Goal: Task Accomplishment & Management: Complete application form

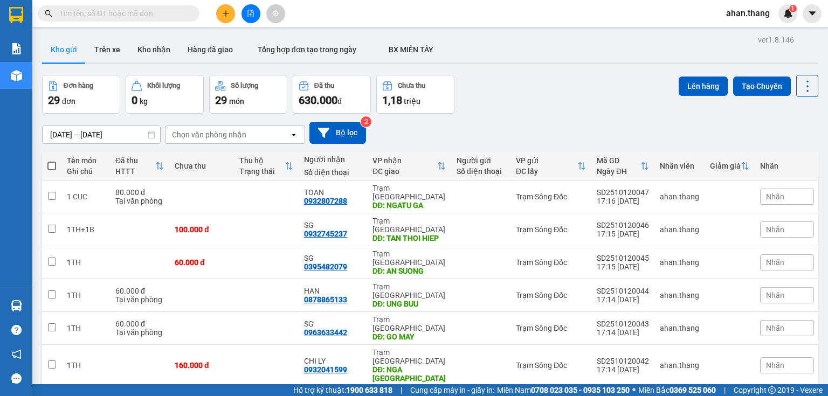
scroll to position [396, 0]
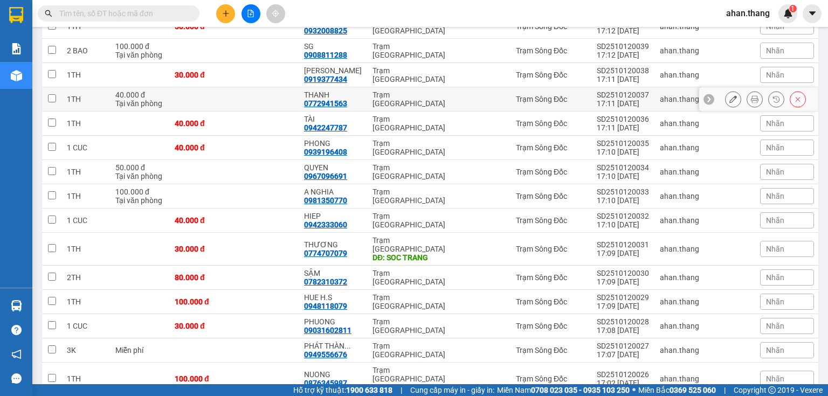
click at [224, 13] on icon "plus" at bounding box center [226, 14] width 8 height 8
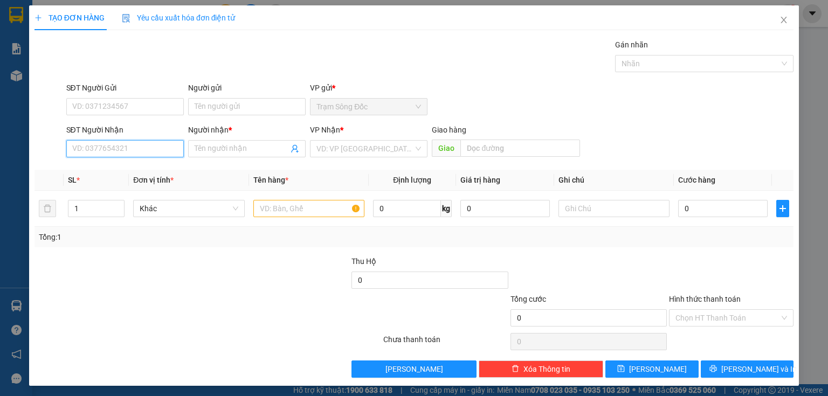
click at [158, 149] on input "SĐT Người Nhận" at bounding box center [125, 148] width 118 height 17
type input "0919688914"
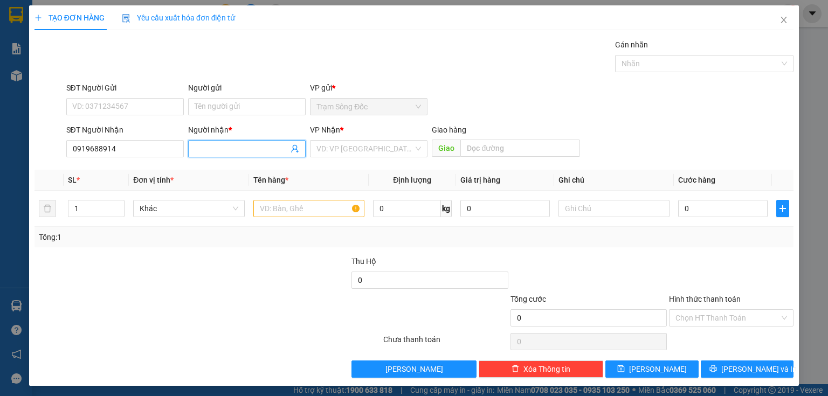
click at [200, 148] on input "Người nhận *" at bounding box center [242, 149] width 94 height 12
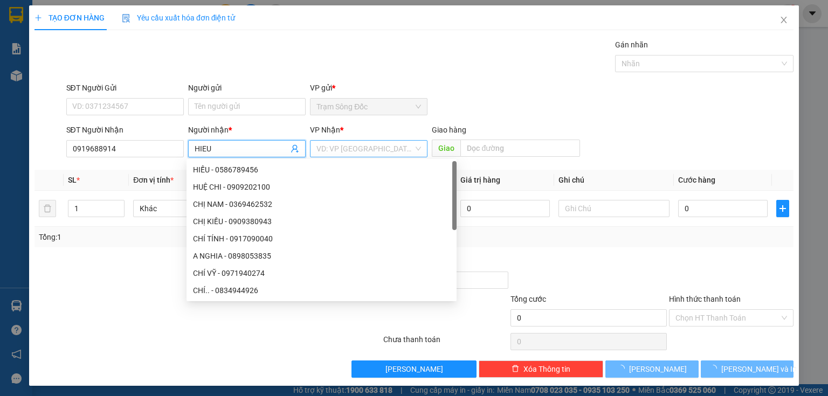
type input "HIEU"
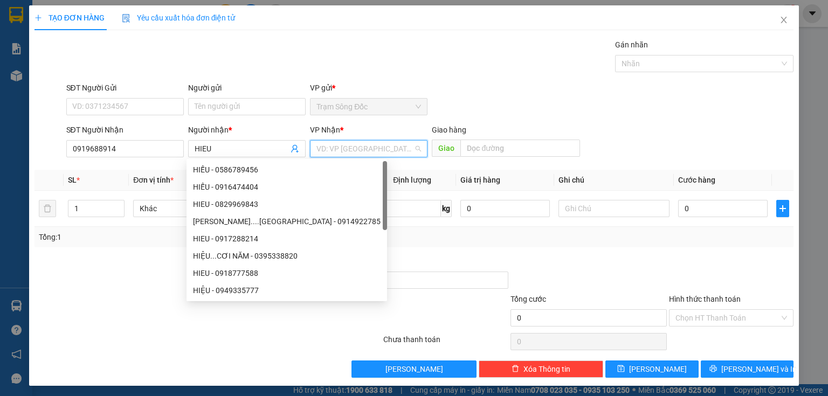
click at [340, 146] on input "search" at bounding box center [364, 149] width 97 height 16
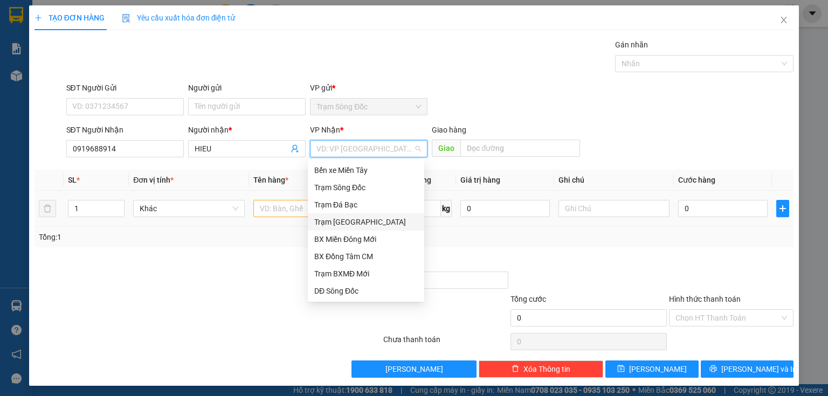
click at [354, 220] on div "Trạm [GEOGRAPHIC_DATA]" at bounding box center [365, 222] width 103 height 12
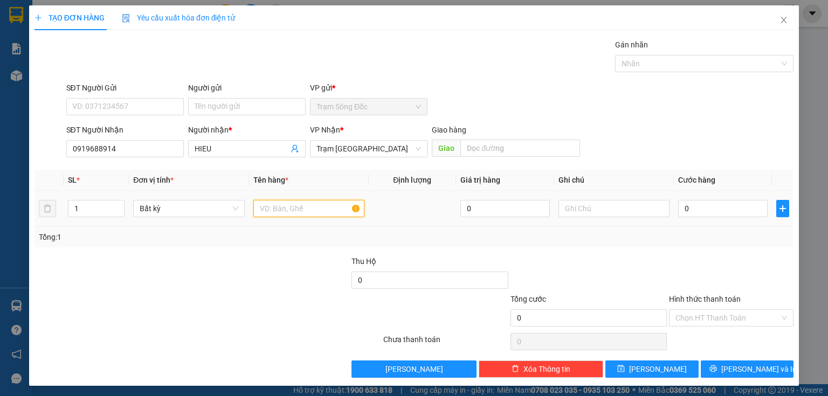
click at [289, 201] on input "text" at bounding box center [308, 208] width 111 height 17
type input "1TH"
click at [707, 211] on input "0" at bounding box center [722, 208] width 89 height 17
type input "4"
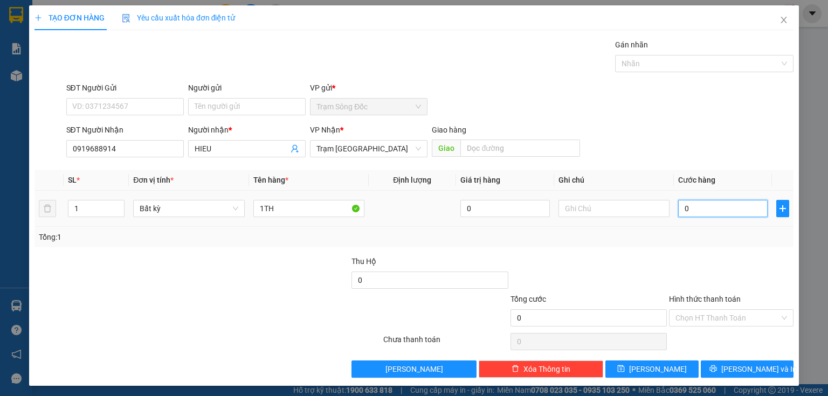
type input "4"
type input "40"
type input "40.000"
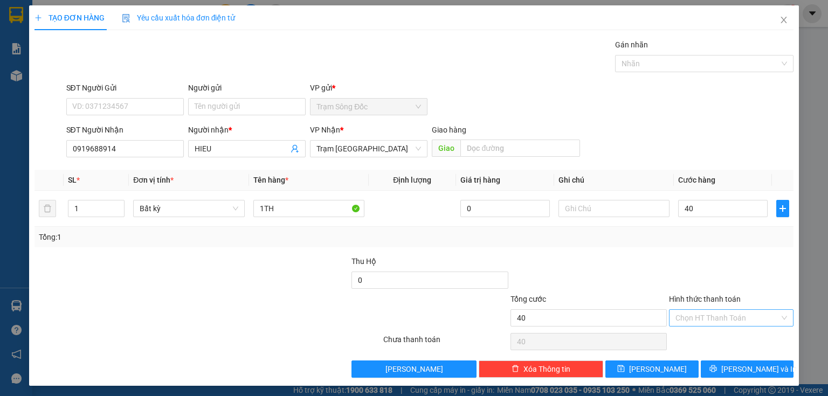
type input "40.000"
click at [710, 316] on input "Hình thức thanh toán" at bounding box center [727, 318] width 104 height 16
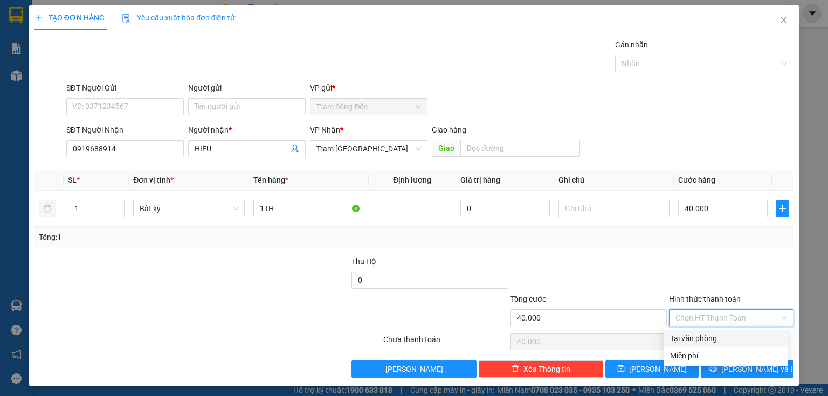
drag, startPoint x: 700, startPoint y: 337, endPoint x: 688, endPoint y: 343, distance: 12.8
click at [699, 337] on div "Tại văn phòng" at bounding box center [725, 339] width 111 height 12
type input "0"
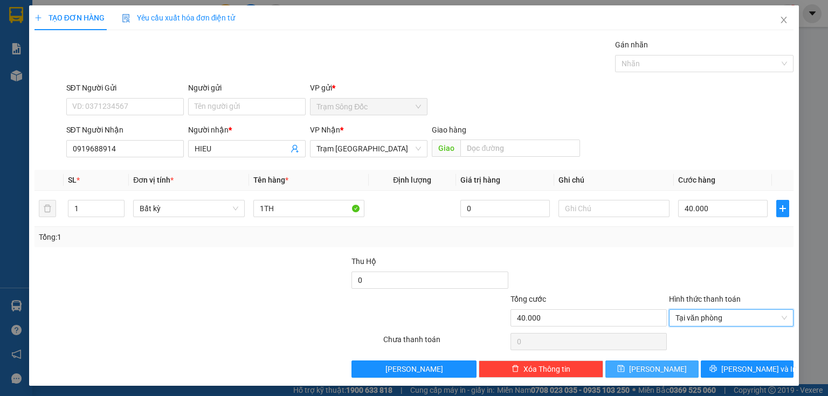
click at [664, 368] on button "[PERSON_NAME]" at bounding box center [651, 369] width 93 height 17
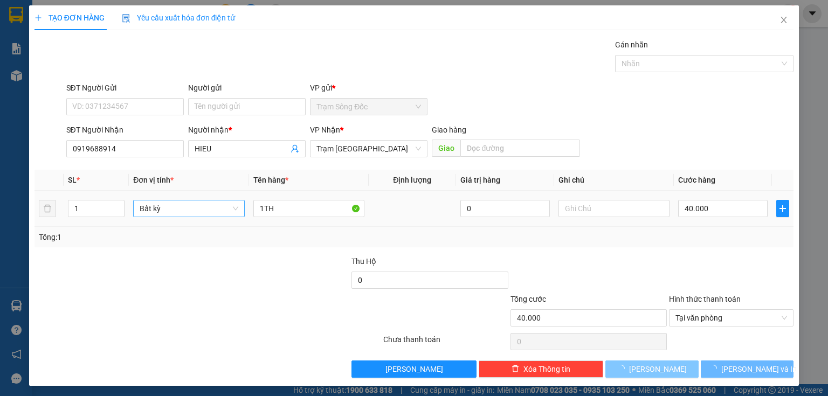
type input "0"
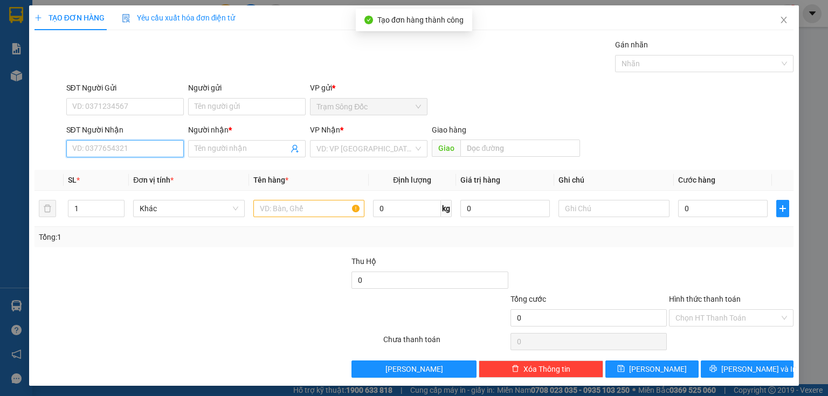
click at [141, 147] on input "SĐT Người Nhận" at bounding box center [125, 148] width 118 height 17
type input "0909755864"
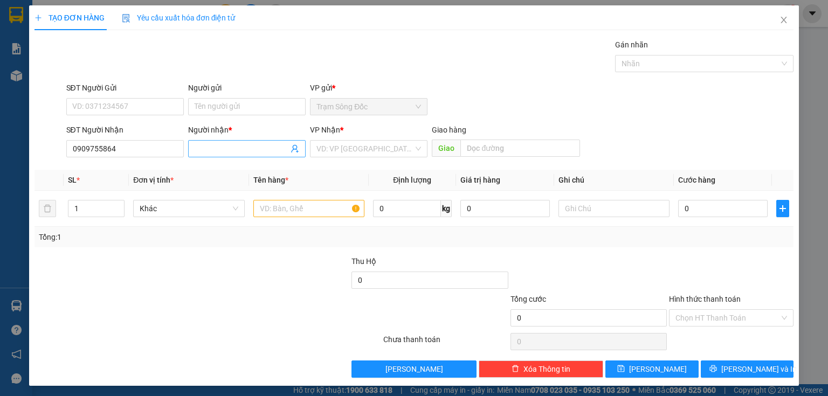
click at [220, 148] on input "Người nhận *" at bounding box center [242, 149] width 94 height 12
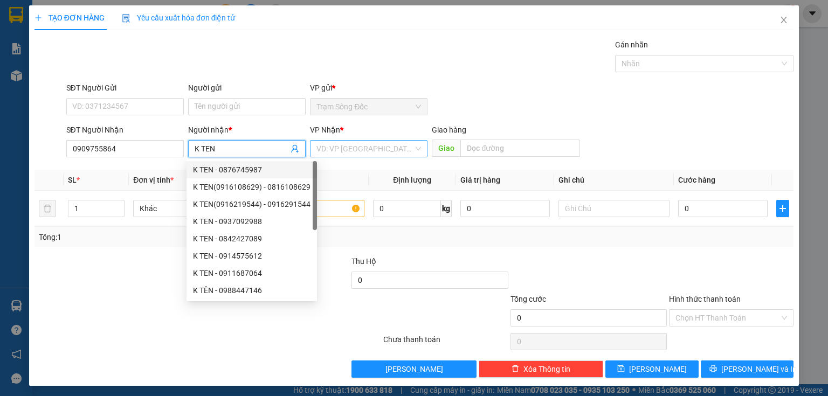
type input "K TEN"
click at [341, 151] on input "search" at bounding box center [364, 149] width 97 height 16
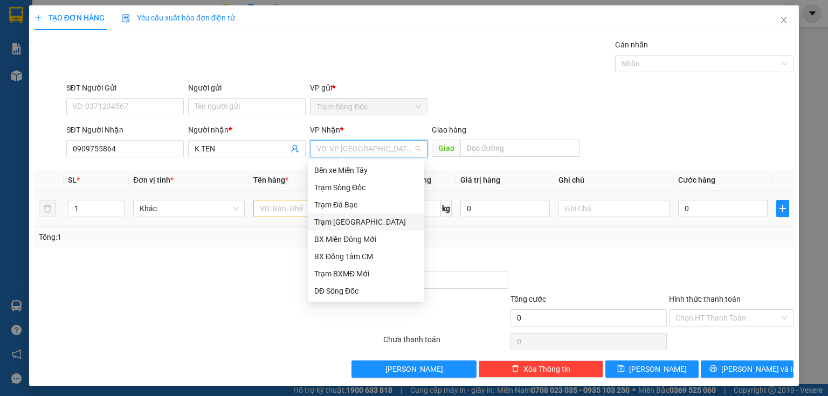
drag, startPoint x: 353, startPoint y: 220, endPoint x: 335, endPoint y: 220, distance: 17.3
click at [351, 220] on div "Trạm [GEOGRAPHIC_DATA]" at bounding box center [365, 222] width 103 height 12
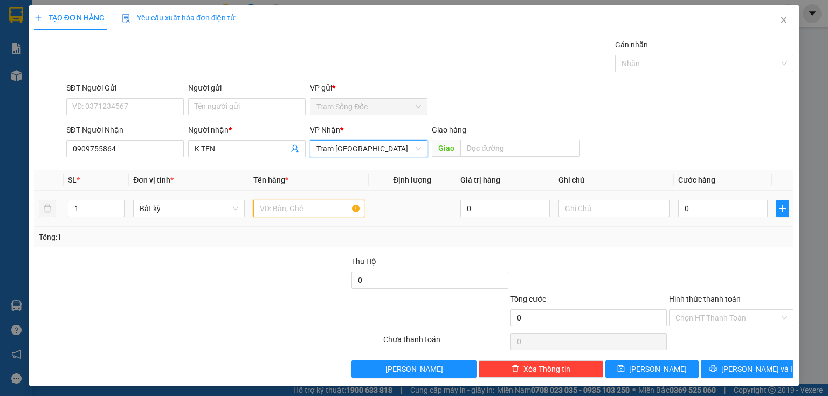
click at [308, 211] on input "text" at bounding box center [308, 208] width 111 height 17
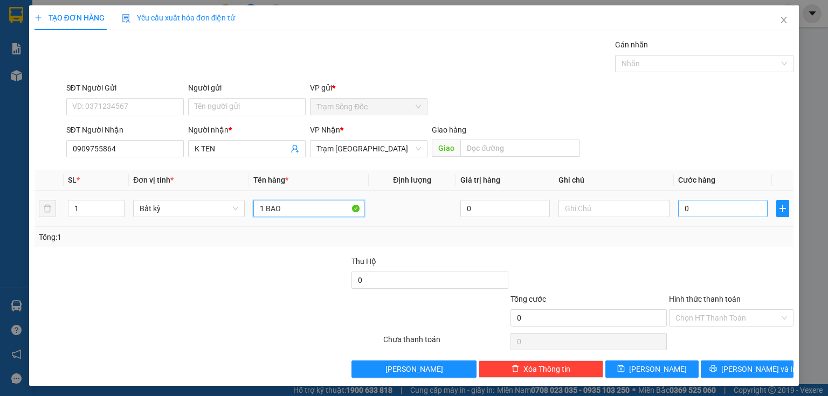
type input "1 BAO"
click at [695, 206] on input "0" at bounding box center [722, 208] width 89 height 17
type input "5"
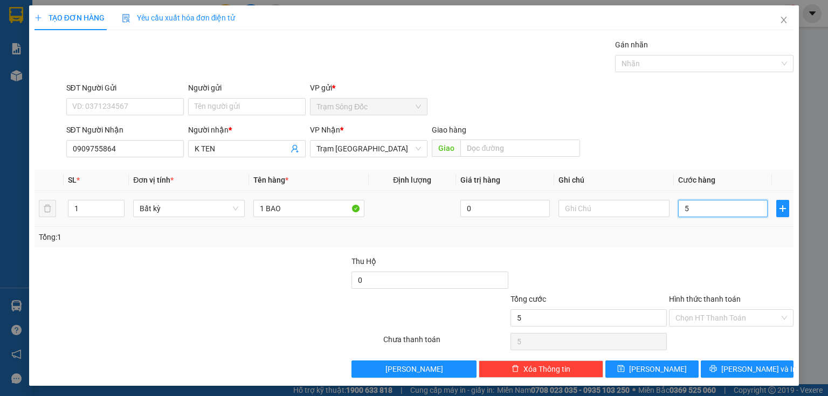
type input "50"
type input "50.000"
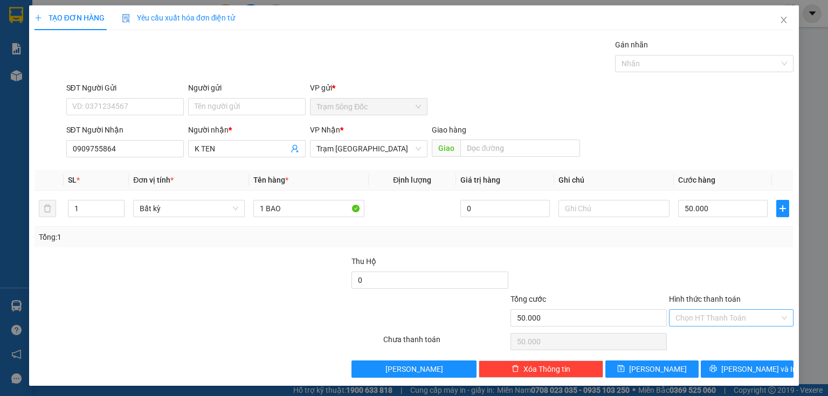
click at [684, 320] on input "Hình thức thanh toán" at bounding box center [727, 318] width 104 height 16
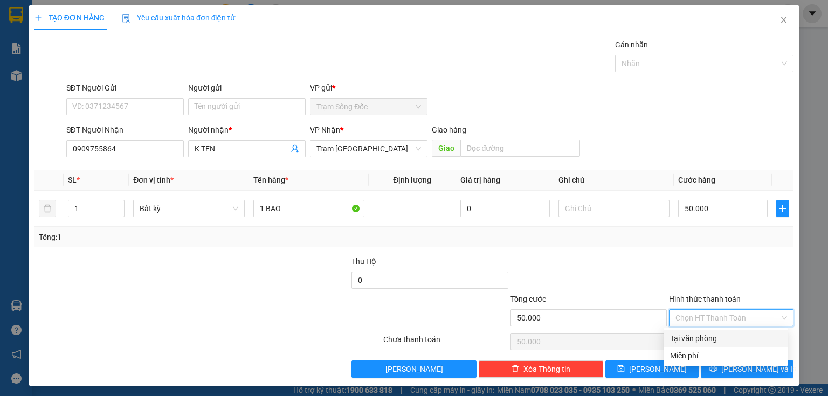
drag, startPoint x: 694, startPoint y: 343, endPoint x: 681, endPoint y: 343, distance: 13.5
click at [695, 343] on div "Tại văn phòng" at bounding box center [725, 339] width 111 height 12
type input "0"
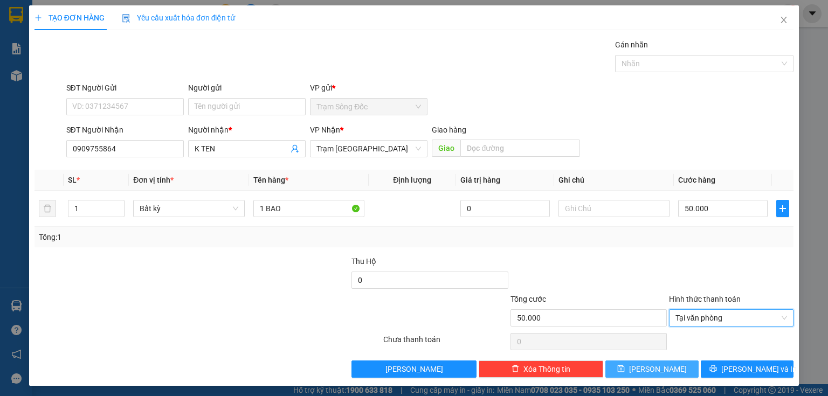
click at [658, 367] on span "[PERSON_NAME]" at bounding box center [658, 369] width 58 height 12
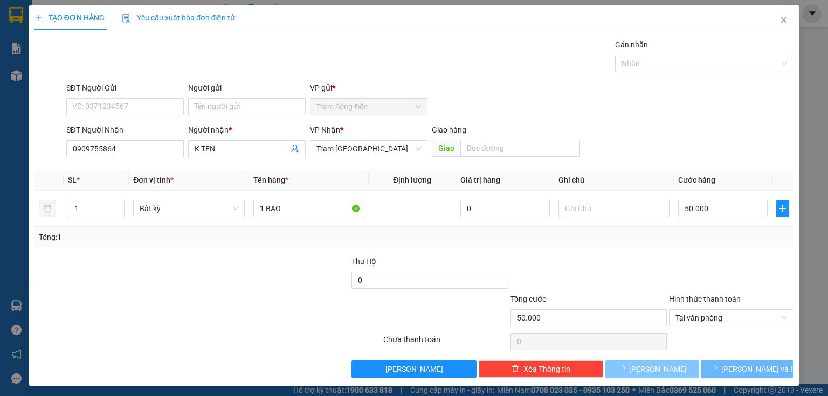
type input "0"
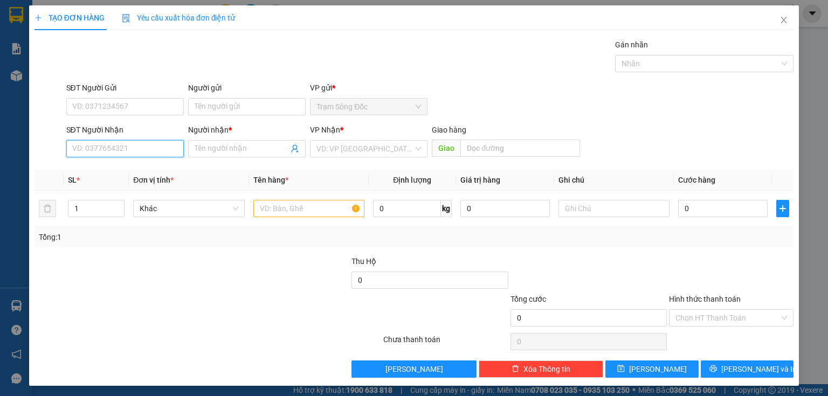
click at [137, 149] on input "SĐT Người Nhận" at bounding box center [125, 148] width 118 height 17
type input "0939424186"
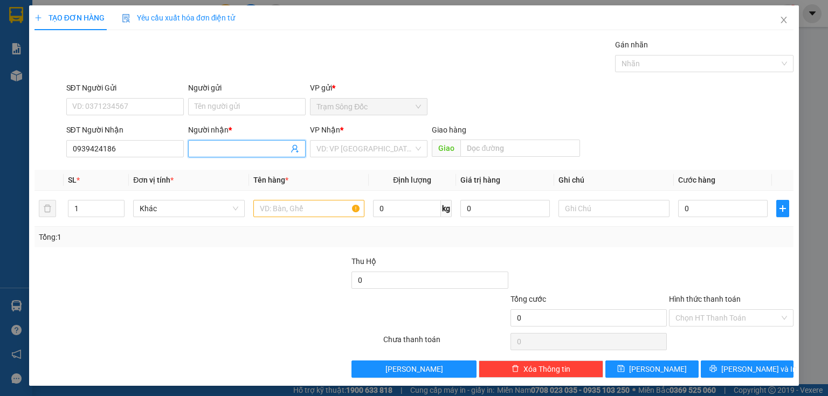
click at [211, 149] on input "Người nhận *" at bounding box center [242, 149] width 94 height 12
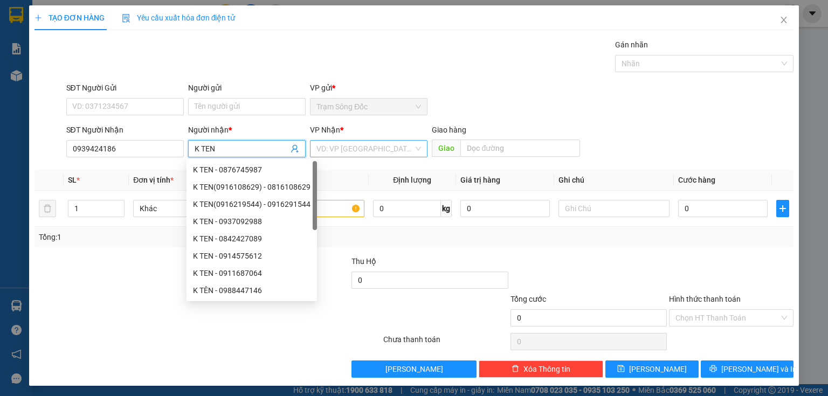
type input "K TEN"
click at [345, 146] on input "search" at bounding box center [364, 149] width 97 height 16
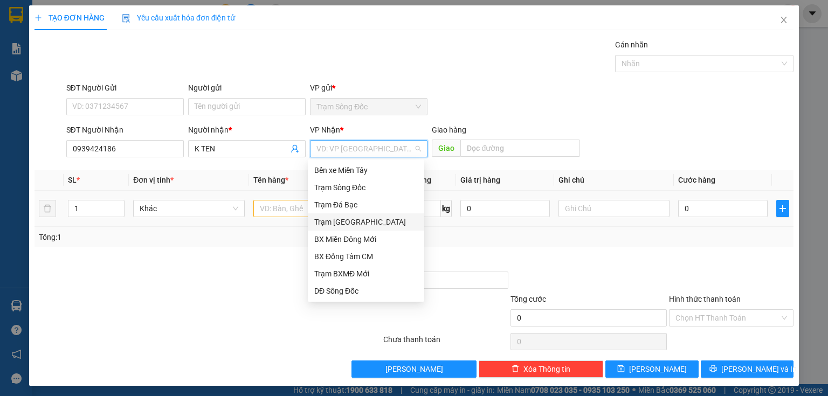
drag, startPoint x: 353, startPoint y: 222, endPoint x: 323, endPoint y: 211, distance: 31.4
click at [353, 222] on div "Trạm [GEOGRAPHIC_DATA]" at bounding box center [365, 222] width 103 height 12
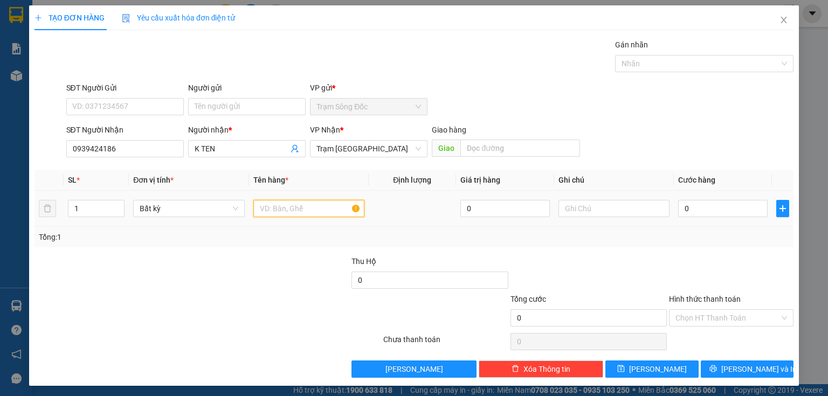
click at [308, 206] on input "text" at bounding box center [308, 208] width 111 height 17
type input "1 BAO"
click at [686, 210] on input "0" at bounding box center [722, 208] width 89 height 17
type input "5"
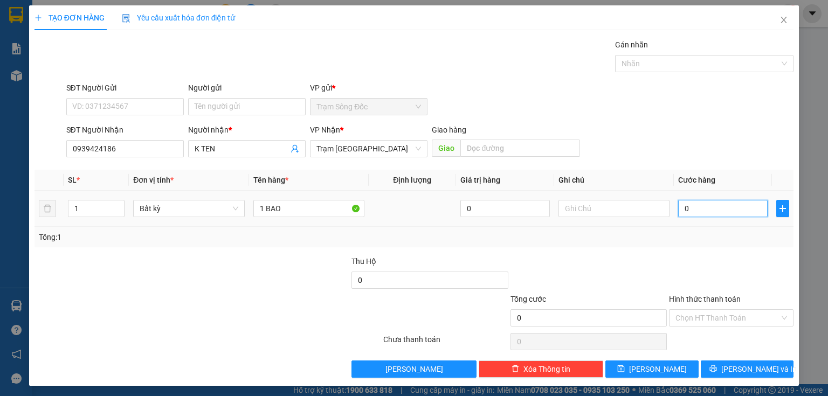
type input "5"
type input "50"
type input "50.000"
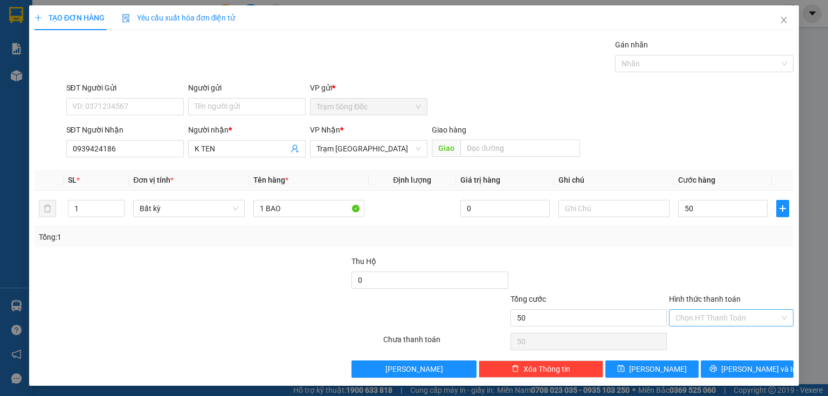
type input "50.000"
drag, startPoint x: 692, startPoint y: 317, endPoint x: 692, endPoint y: 324, distance: 7.5
click at [692, 317] on input "Hình thức thanh toán" at bounding box center [727, 318] width 104 height 16
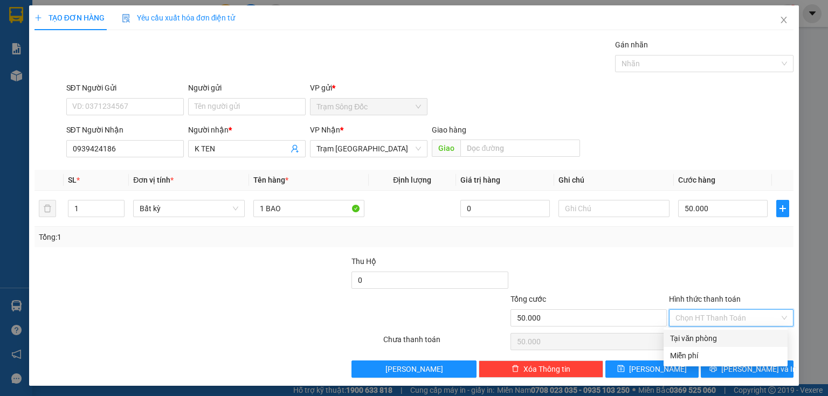
click at [691, 337] on div "Tại văn phòng" at bounding box center [725, 339] width 111 height 12
type input "0"
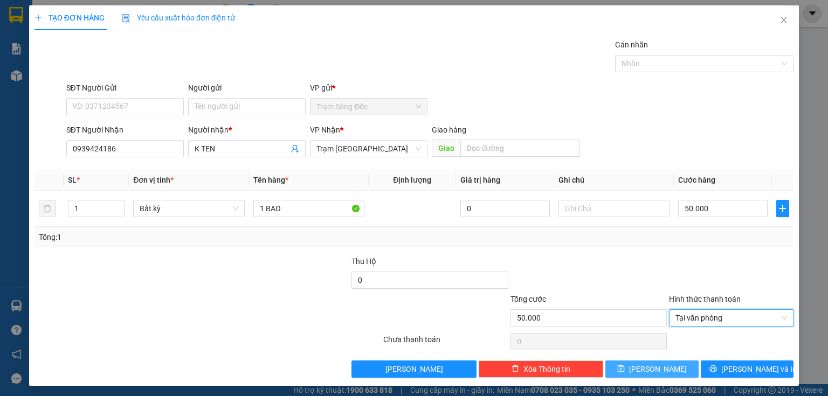
click at [652, 368] on span "[PERSON_NAME]" at bounding box center [658, 369] width 58 height 12
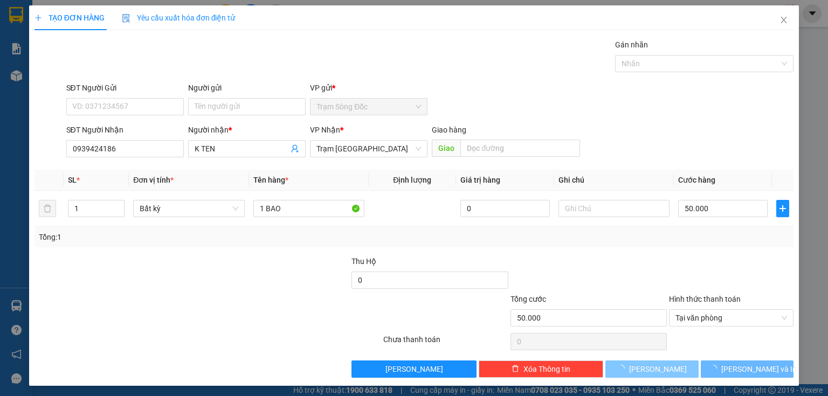
type input "0"
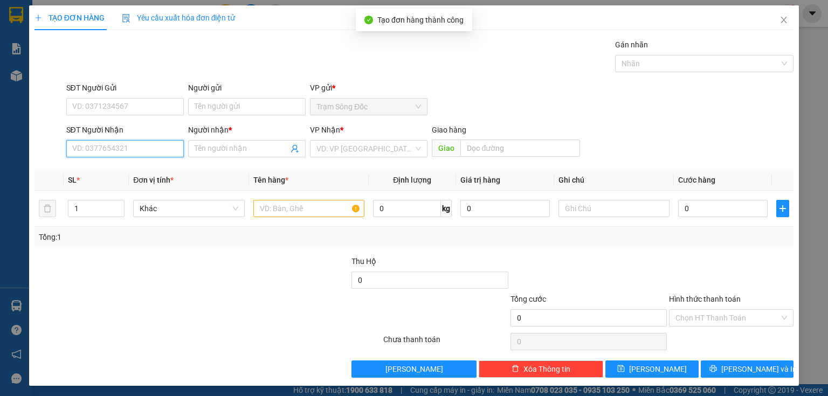
click at [154, 151] on input "SĐT Người Nhận" at bounding box center [125, 148] width 118 height 17
type input "0878999995"
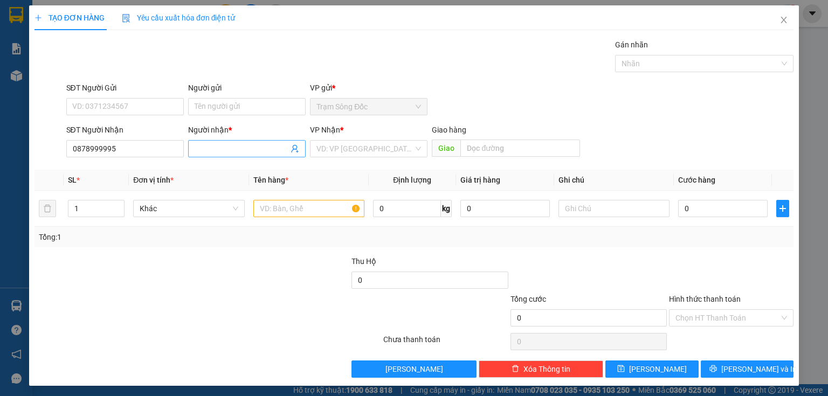
click at [209, 149] on input "Người nhận *" at bounding box center [242, 149] width 94 height 12
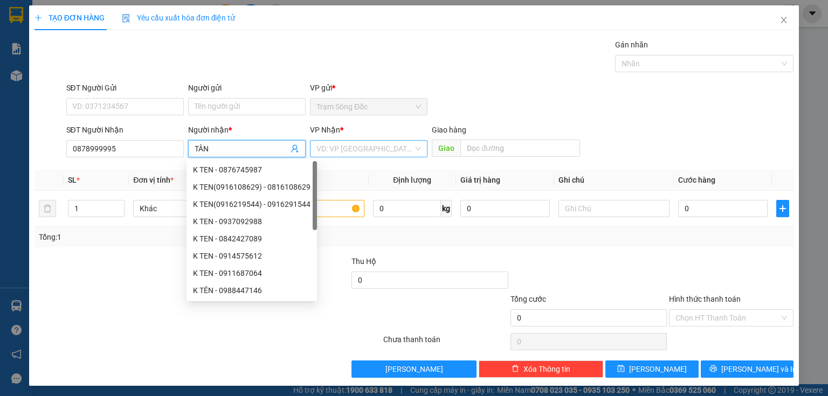
type input "TÂN"
click at [329, 146] on input "search" at bounding box center [364, 149] width 97 height 16
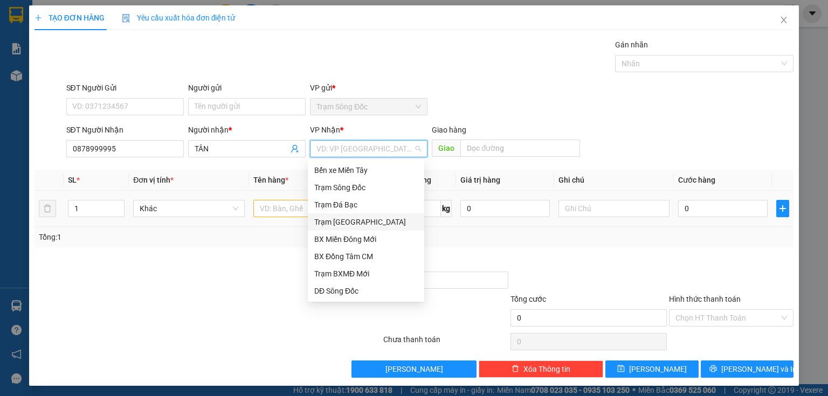
drag, startPoint x: 345, startPoint y: 220, endPoint x: 319, endPoint y: 217, distance: 26.1
click at [345, 221] on div "Trạm [GEOGRAPHIC_DATA]" at bounding box center [365, 222] width 103 height 12
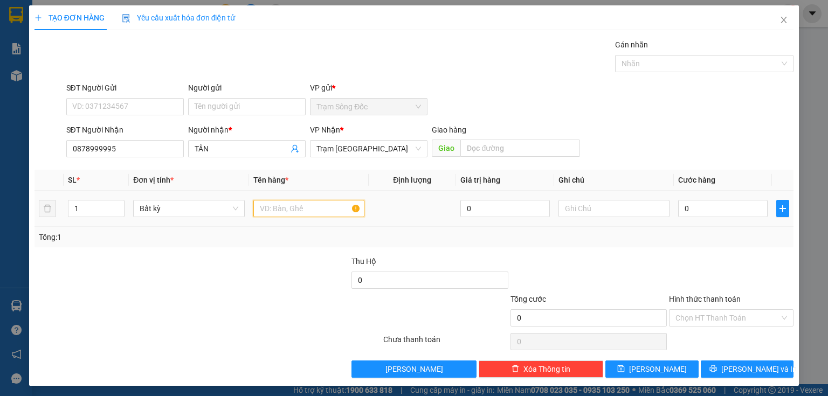
click at [297, 210] on input "text" at bounding box center [308, 208] width 111 height 17
type input "1TH"
click at [679, 210] on input "0" at bounding box center [722, 208] width 89 height 17
type input "1"
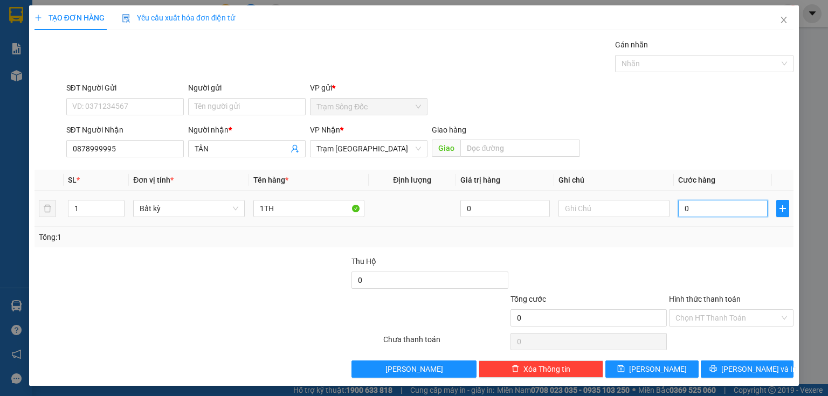
type input "1"
type input "10"
type input "100"
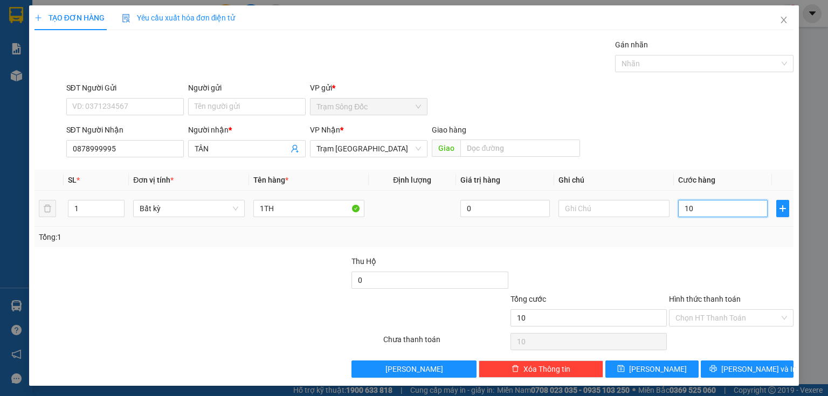
type input "100"
type input "100.000"
click at [678, 316] on input "Hình thức thanh toán" at bounding box center [727, 318] width 104 height 16
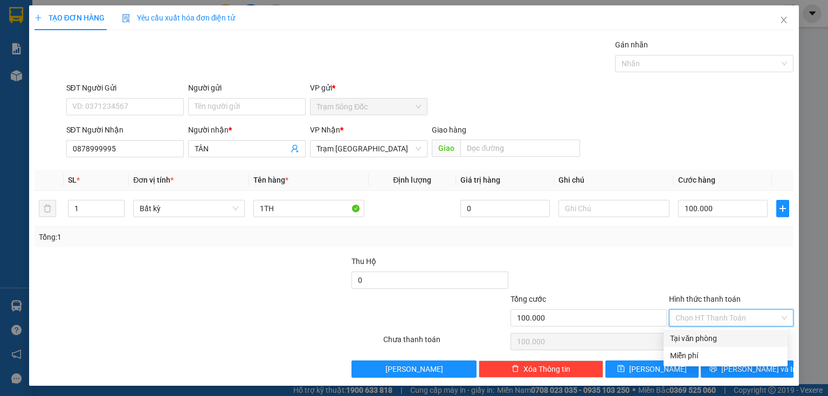
drag, startPoint x: 681, startPoint y: 338, endPoint x: 676, endPoint y: 356, distance: 18.6
click at [682, 339] on div "Tại văn phòng" at bounding box center [725, 339] width 111 height 12
type input "0"
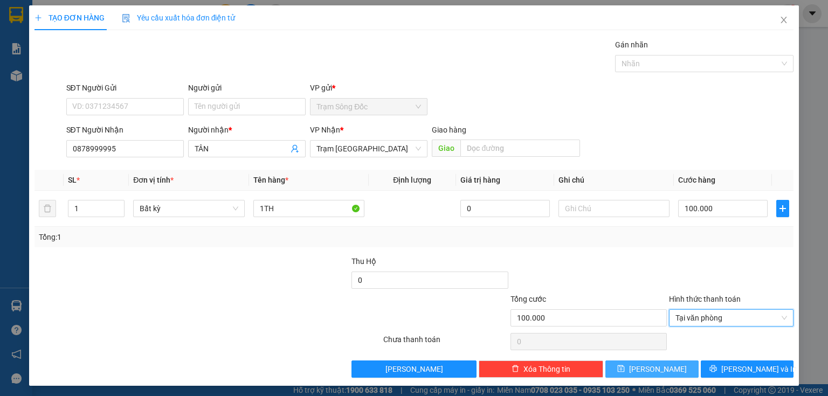
click at [671, 370] on button "[PERSON_NAME]" at bounding box center [651, 369] width 93 height 17
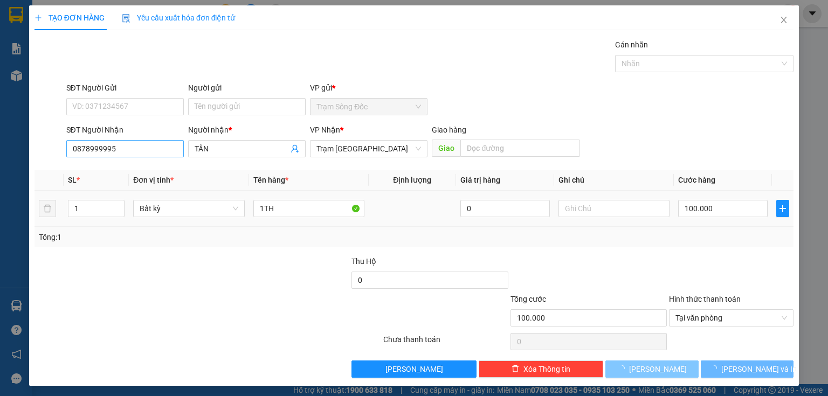
type input "0"
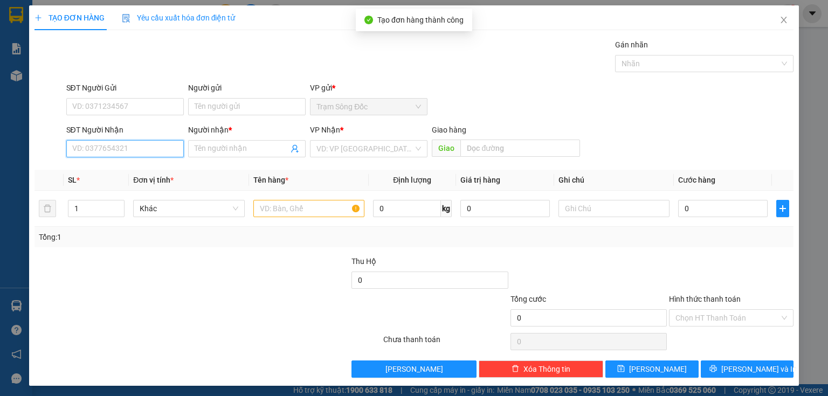
click at [145, 153] on input "SĐT Người Nhận" at bounding box center [125, 148] width 118 height 17
click at [88, 147] on input "SĐT Người Nhận" at bounding box center [125, 148] width 118 height 17
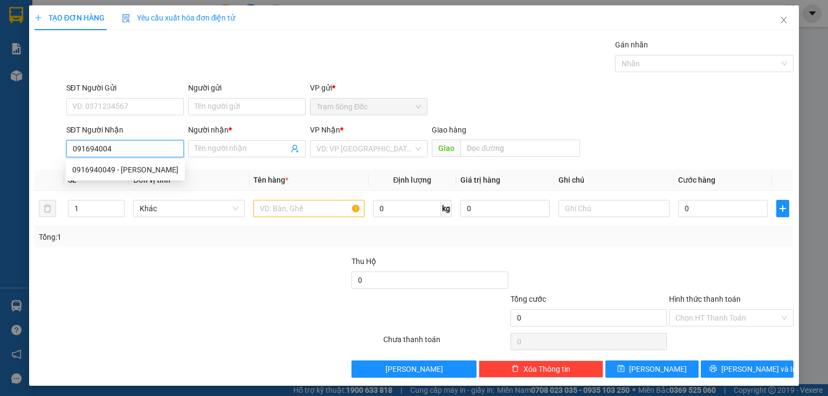
type input "0916940049"
drag, startPoint x: 113, startPoint y: 172, endPoint x: 261, endPoint y: 211, distance: 153.1
click at [114, 173] on div "0916940049 - [PERSON_NAME]" at bounding box center [125, 170] width 106 height 12
type input "[PERSON_NAME]"
type input "0916940049"
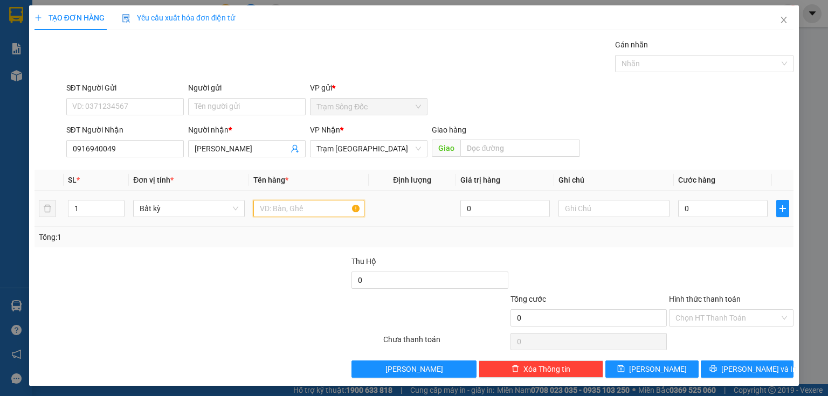
click at [267, 210] on input "text" at bounding box center [308, 208] width 111 height 17
type input "1TH"
click at [693, 209] on input "0" at bounding box center [722, 208] width 89 height 17
type input "4"
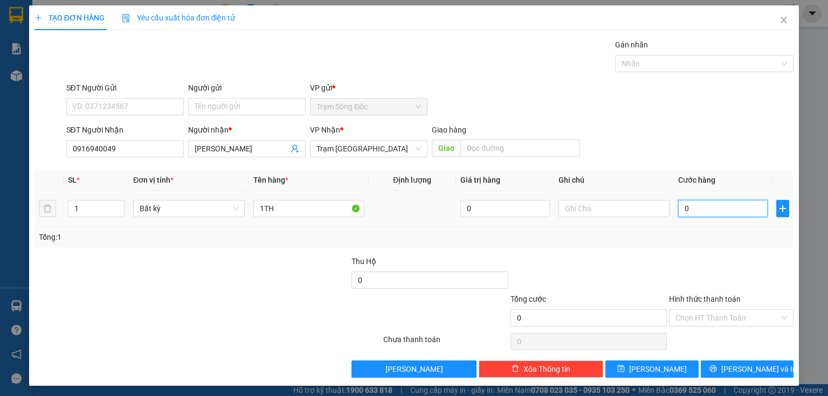
type input "4"
type input "40"
type input "40.000"
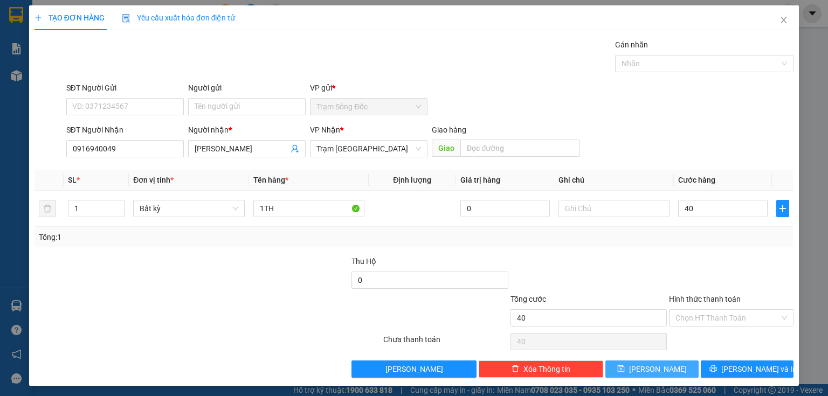
type input "40.000"
click at [657, 368] on span "[PERSON_NAME]" at bounding box center [658, 369] width 58 height 12
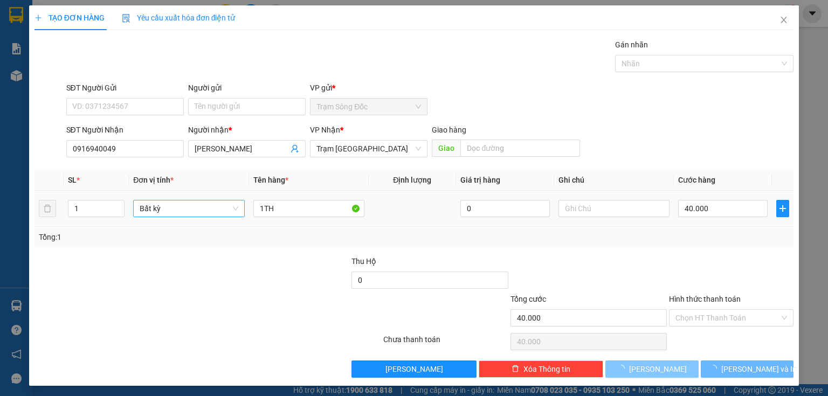
type input "0"
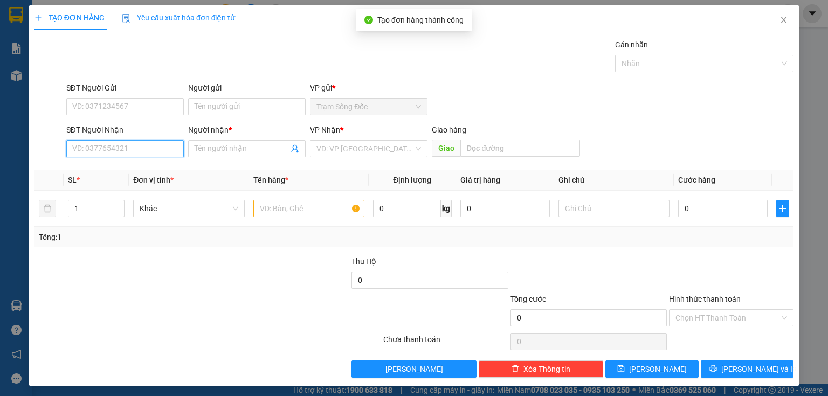
click at [145, 149] on input "SĐT Người Nhận" at bounding box center [125, 148] width 118 height 17
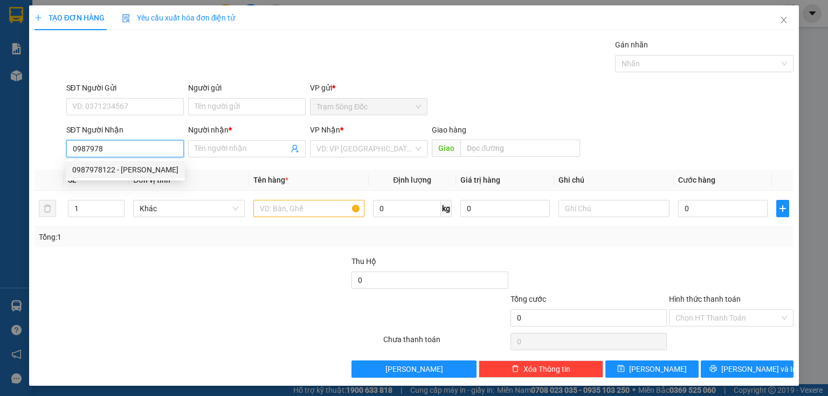
click at [121, 170] on div "0987978122 - [PERSON_NAME]" at bounding box center [125, 170] width 106 height 12
type input "0987978122"
type input "[PERSON_NAME]"
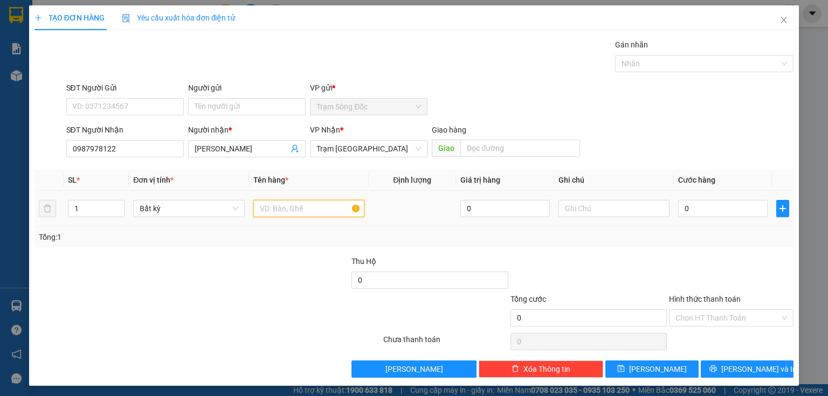
click at [282, 210] on input "text" at bounding box center [308, 208] width 111 height 17
drag, startPoint x: 147, startPoint y: 153, endPoint x: 71, endPoint y: 153, distance: 76.0
click at [71, 153] on input "0987978122" at bounding box center [125, 148] width 118 height 17
drag, startPoint x: 106, startPoint y: 153, endPoint x: 52, endPoint y: 151, distance: 54.5
click at [52, 151] on div "SĐT Người Nhận 0987797 0987797 Người nhận * THANH GAI VP Nhận * Trạm [GEOGRAPHI…" at bounding box center [413, 143] width 761 height 38
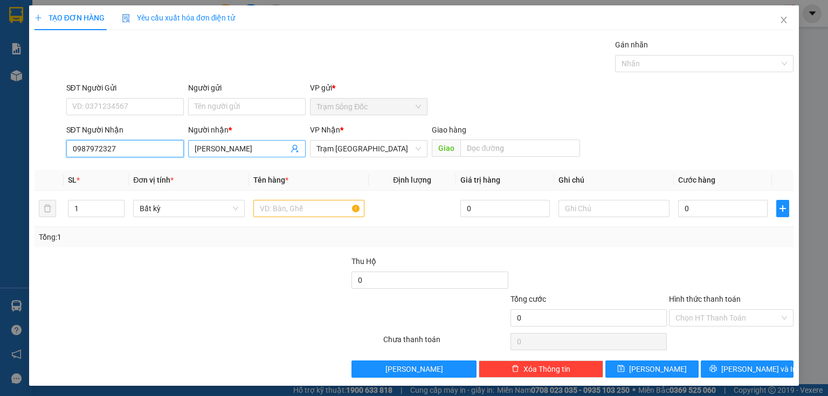
type input "0987972327"
drag, startPoint x: 236, startPoint y: 148, endPoint x: 183, endPoint y: 148, distance: 52.8
click at [186, 149] on div "Người nhận * [PERSON_NAME]" at bounding box center [247, 143] width 122 height 38
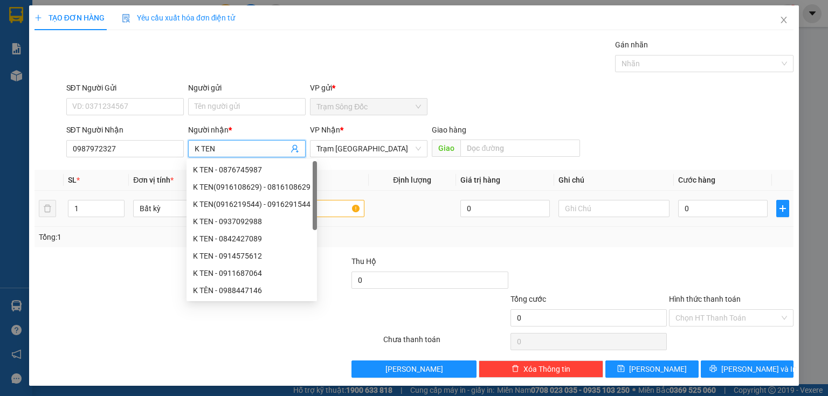
type input "K TEN"
click at [334, 208] on input "text" at bounding box center [308, 208] width 111 height 17
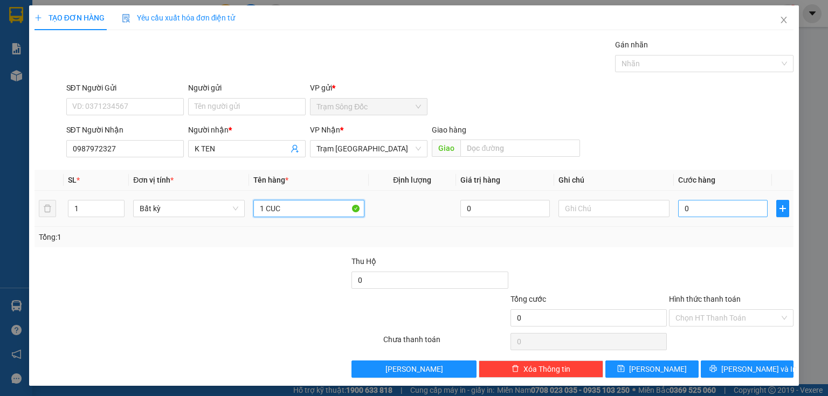
type input "1 CUC"
click at [692, 207] on input "0" at bounding box center [722, 208] width 89 height 17
type input "4"
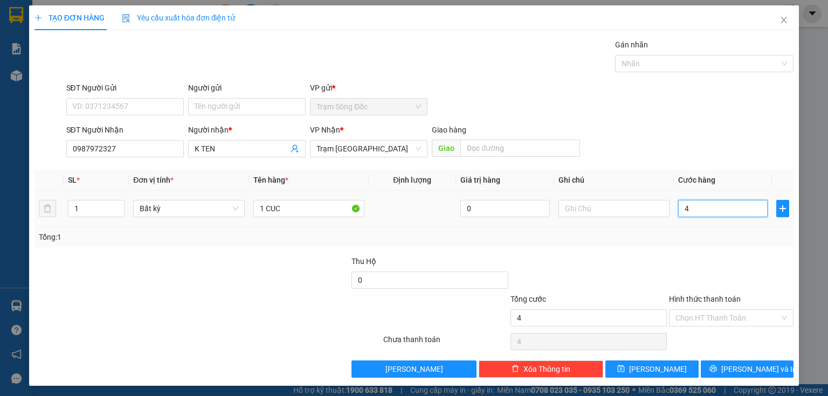
type input "40"
type input "40.000"
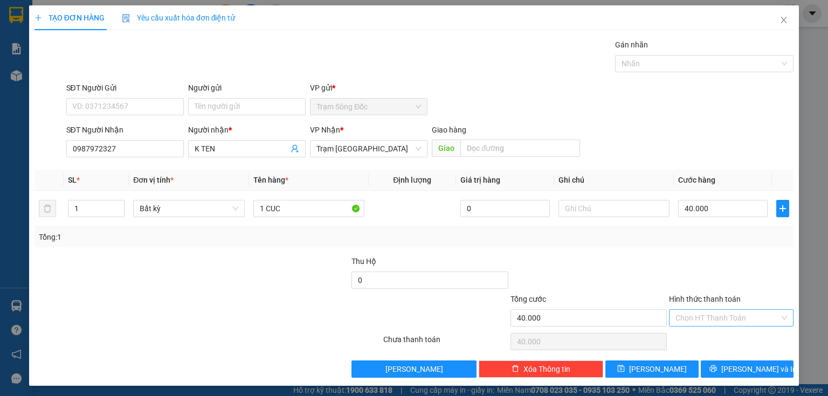
click at [707, 314] on input "Hình thức thanh toán" at bounding box center [727, 318] width 104 height 16
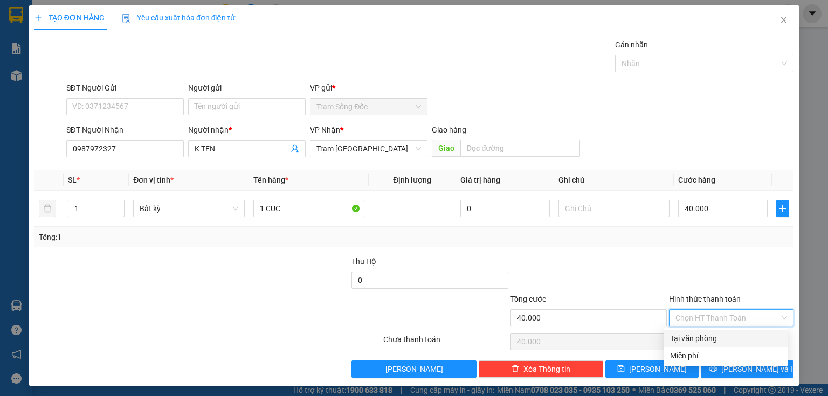
click at [697, 341] on div "Tại văn phòng" at bounding box center [725, 339] width 111 height 12
type input "0"
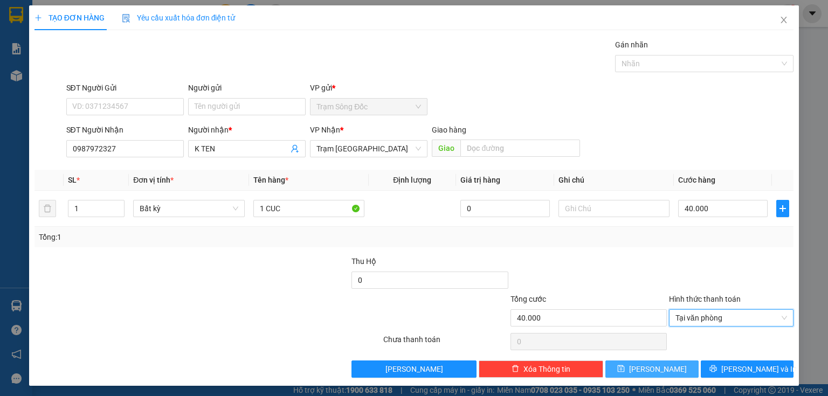
click at [668, 367] on button "[PERSON_NAME]" at bounding box center [651, 369] width 93 height 17
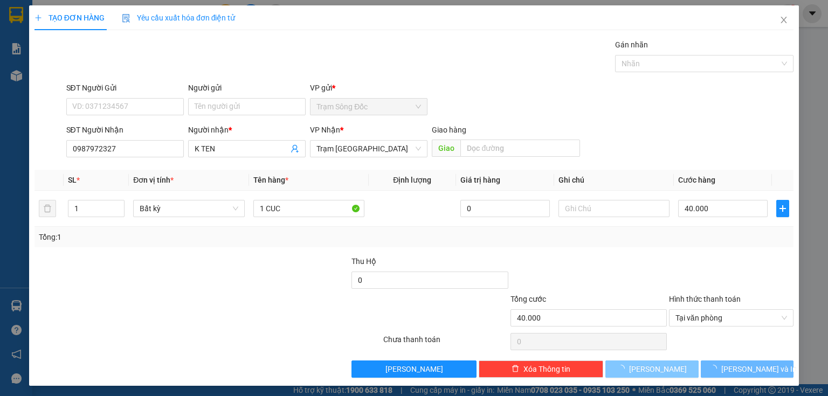
type input "0"
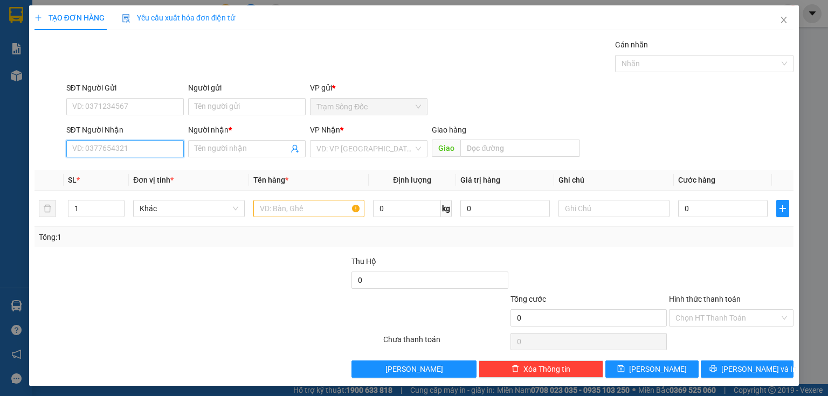
click at [131, 146] on input "SĐT Người Nhận" at bounding box center [125, 148] width 118 height 17
type input "0914204930"
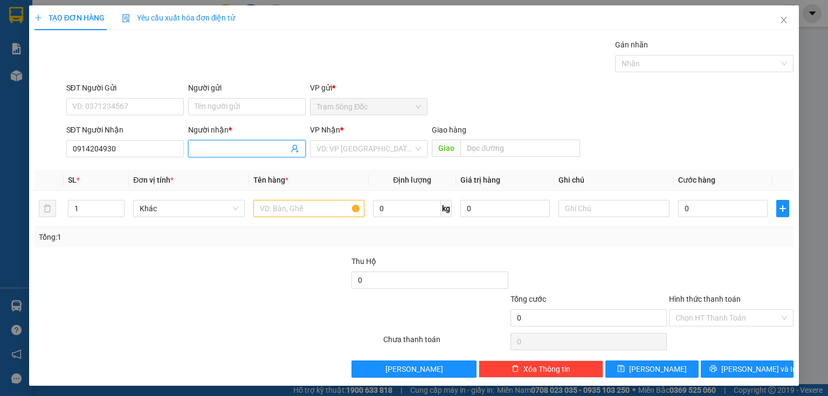
click at [205, 152] on input "Người nhận *" at bounding box center [242, 149] width 94 height 12
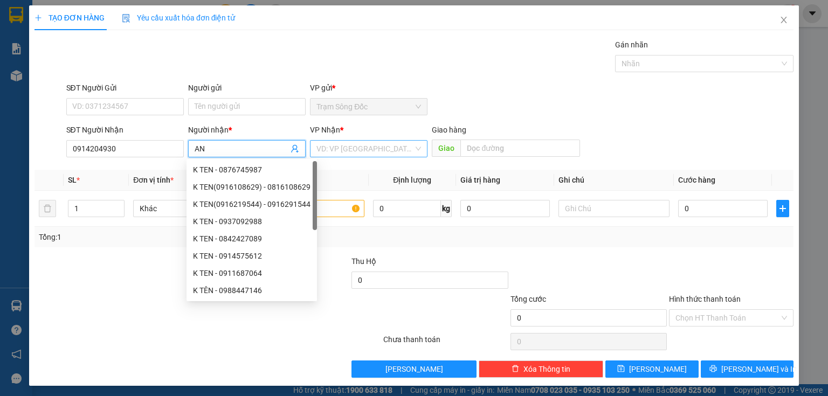
type input "AN"
click at [336, 141] on input "search" at bounding box center [364, 149] width 97 height 16
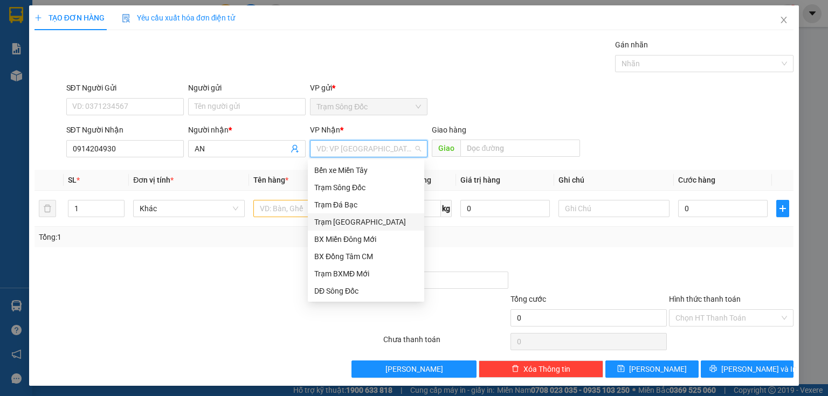
click at [359, 226] on div "Trạm [GEOGRAPHIC_DATA]" at bounding box center [365, 222] width 103 height 12
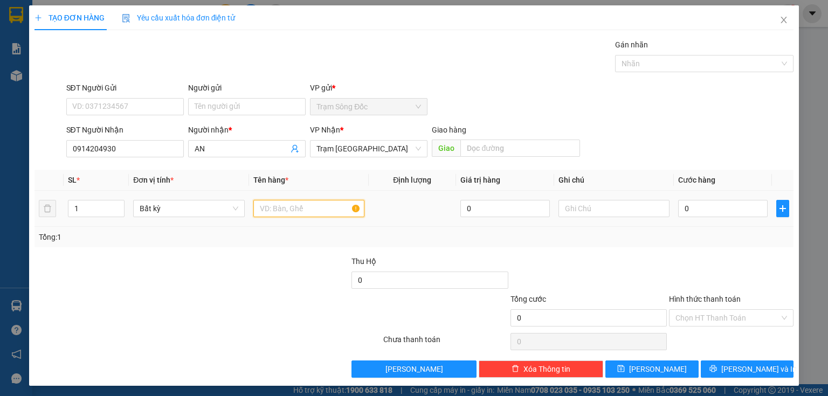
click at [329, 210] on input "text" at bounding box center [308, 208] width 111 height 17
type input "1TH"
click at [695, 211] on input "0" at bounding box center [722, 208] width 89 height 17
type input "3"
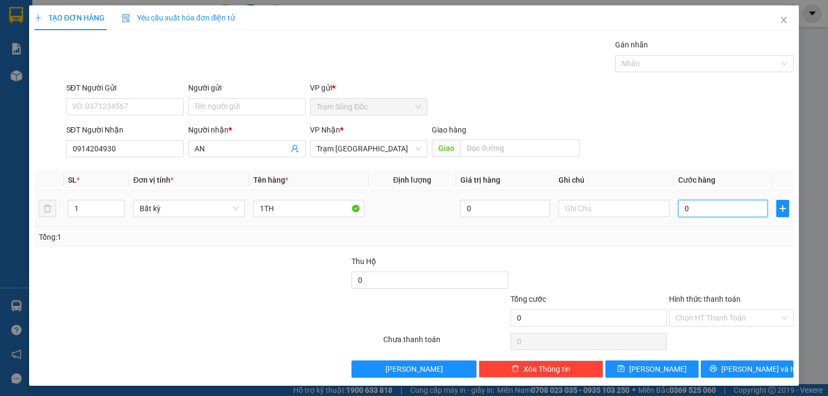
type input "3"
type input "30"
type input "30.000"
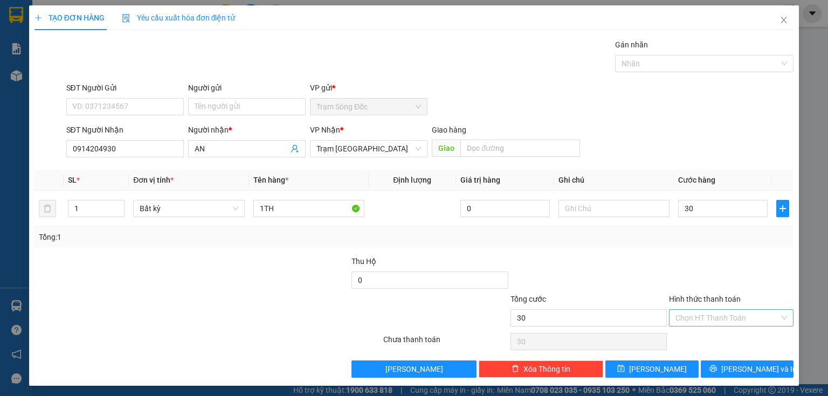
type input "30.000"
click at [702, 316] on input "Hình thức thanh toán" at bounding box center [727, 318] width 104 height 16
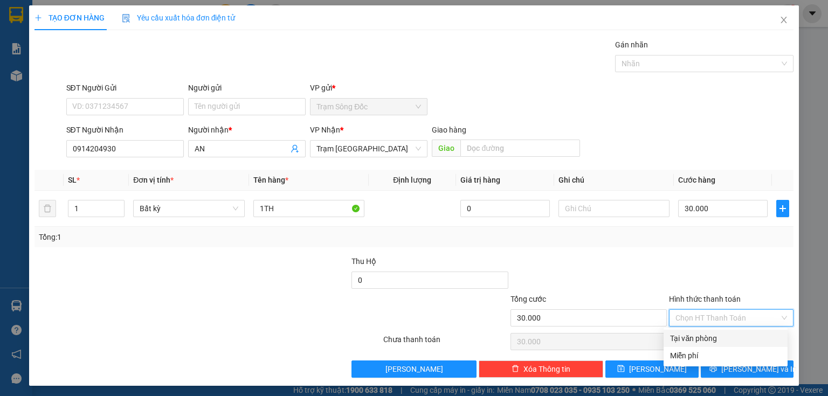
drag, startPoint x: 690, startPoint y: 338, endPoint x: 687, endPoint y: 344, distance: 7.0
click at [690, 338] on div "Tại văn phòng" at bounding box center [725, 339] width 111 height 12
type input "0"
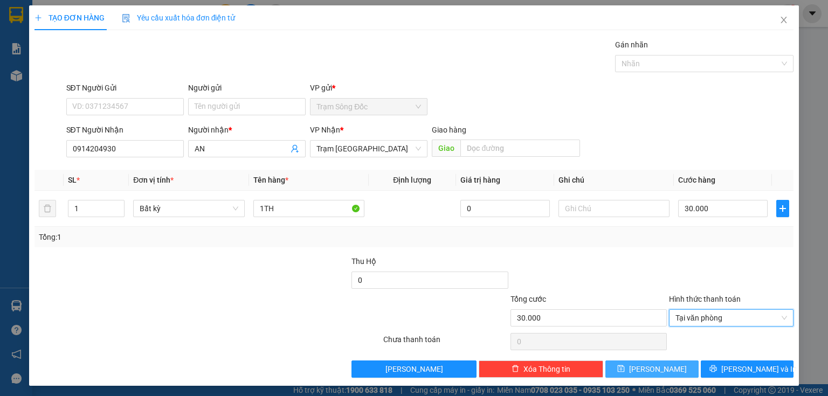
click at [671, 364] on button "[PERSON_NAME]" at bounding box center [651, 369] width 93 height 17
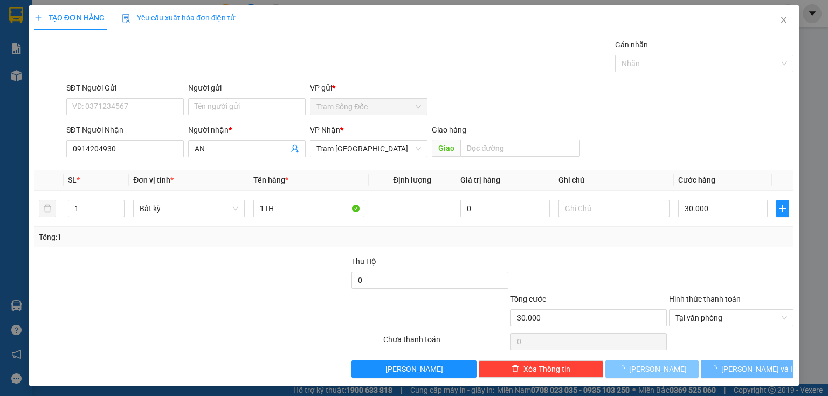
type input "0"
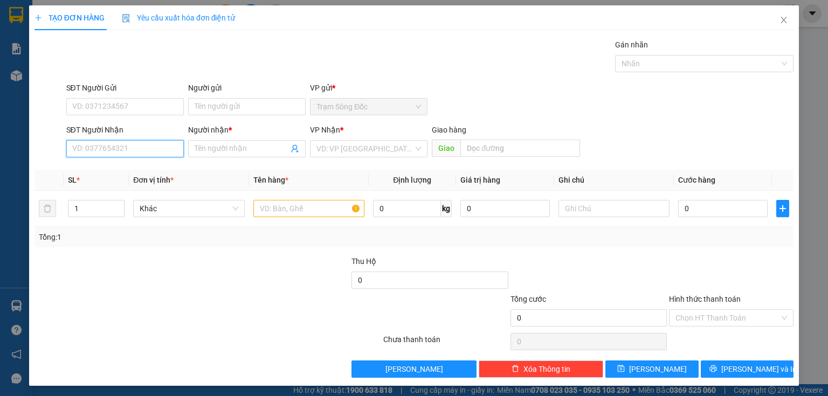
click at [114, 147] on input "SĐT Người Nhận" at bounding box center [125, 148] width 118 height 17
type input "0909477694"
click at [116, 172] on div "0909477694 - LIÊM" at bounding box center [123, 170] width 103 height 12
type input "LIÊM"
type input "0909477694"
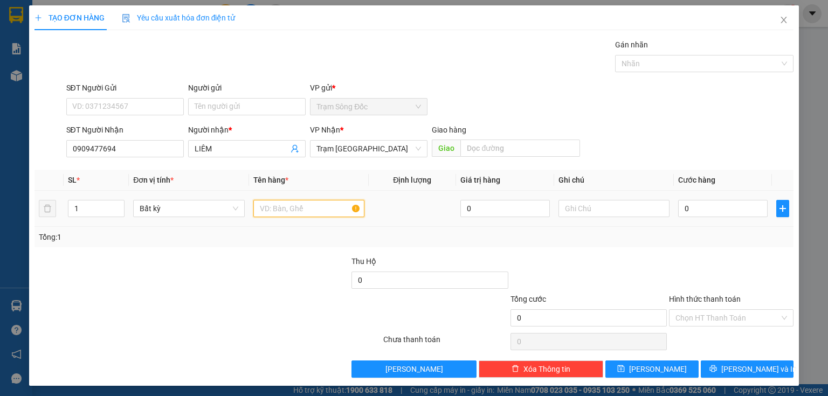
click at [276, 207] on input "text" at bounding box center [308, 208] width 111 height 17
type input "2TH"
type input "3"
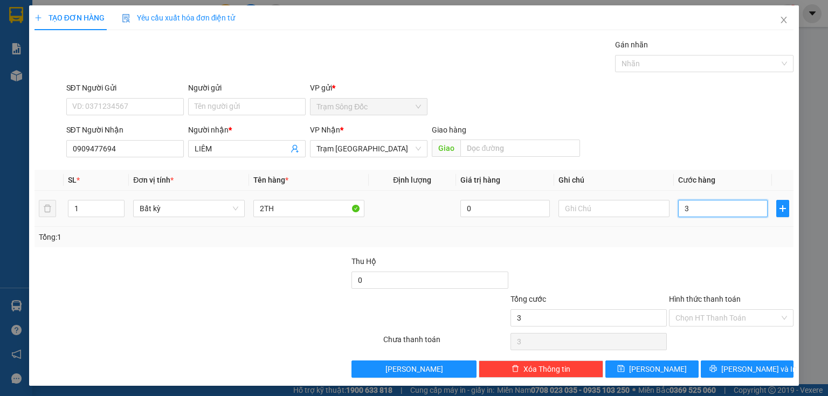
type input "30"
type input "300"
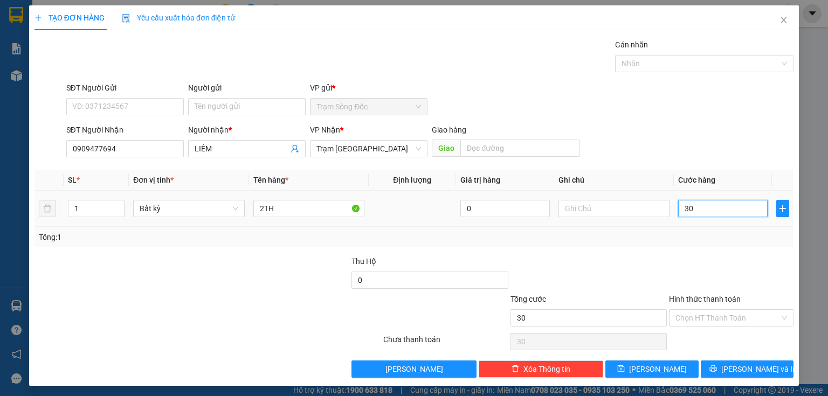
type input "300"
type input "300.000"
click at [645, 364] on button "[PERSON_NAME]" at bounding box center [651, 369] width 93 height 17
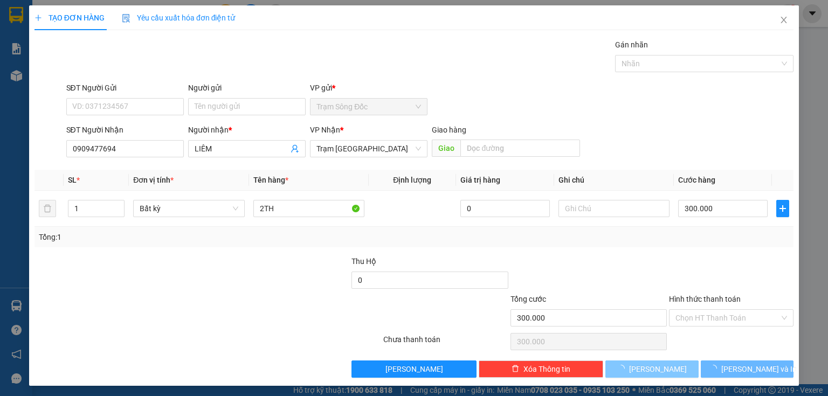
type input "0"
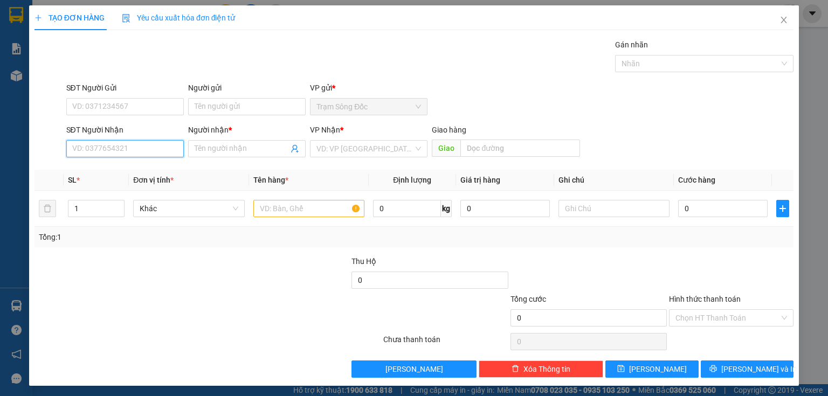
click at [126, 149] on input "SĐT Người Nhận" at bounding box center [125, 148] width 118 height 17
type input "0938996834"
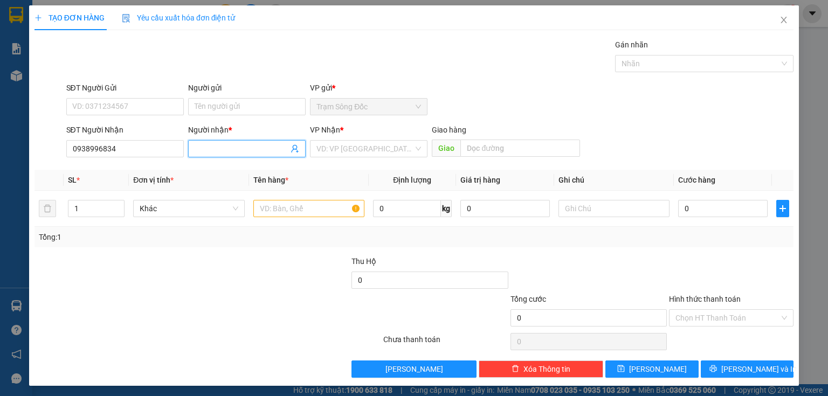
click at [224, 151] on input "Người nhận *" at bounding box center [242, 149] width 94 height 12
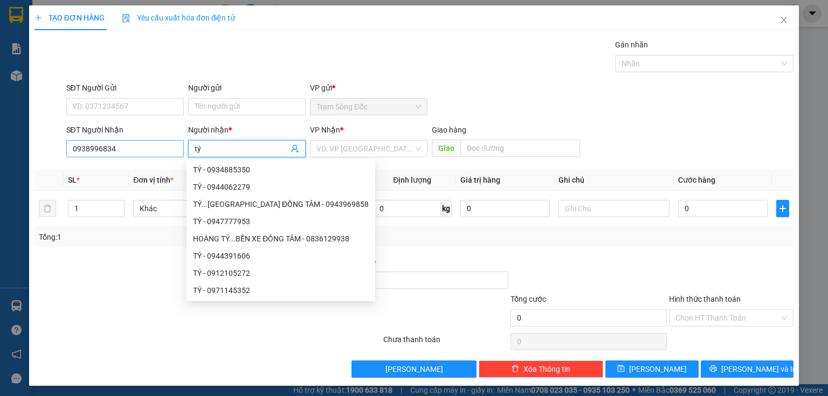
drag, startPoint x: 215, startPoint y: 149, endPoint x: 172, endPoint y: 149, distance: 42.0
click at [172, 149] on div "SĐT Người Nhận 0938996834 Người nhận * tý VP Nhận * VD: VP Sài Gòn Giao hàng Gi…" at bounding box center [430, 143] width 732 height 38
type input "t"
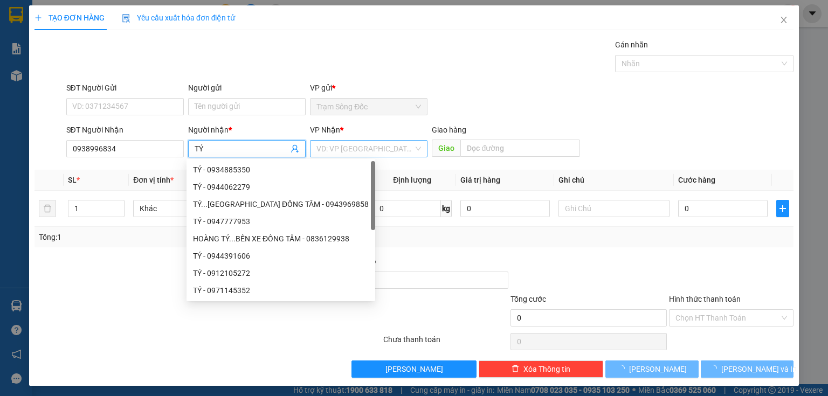
type input "TÝ"
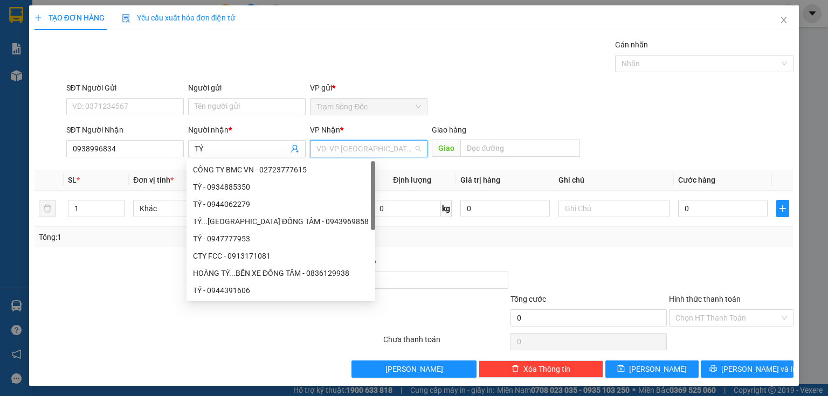
click at [350, 153] on input "search" at bounding box center [364, 149] width 97 height 16
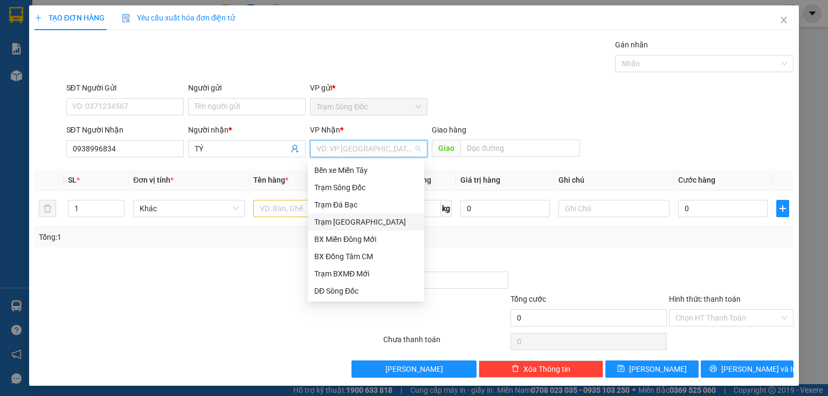
click at [345, 219] on div "Trạm [GEOGRAPHIC_DATA]" at bounding box center [365, 222] width 103 height 12
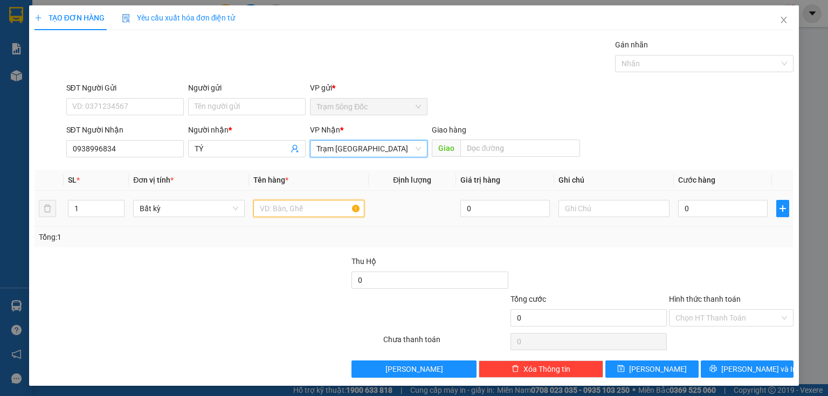
click at [305, 209] on input "text" at bounding box center [308, 208] width 111 height 17
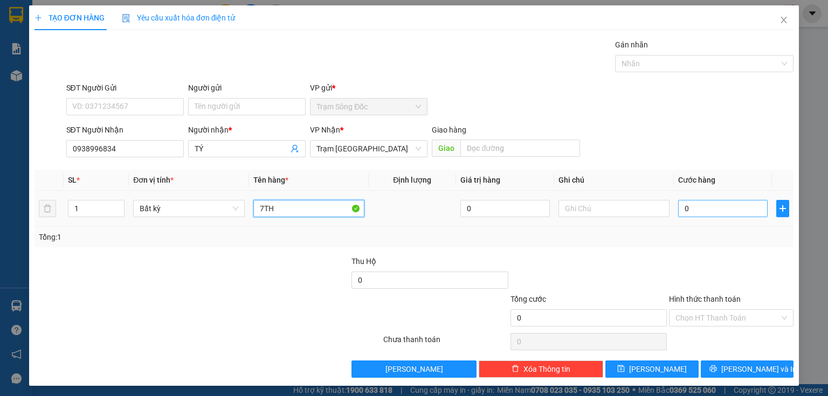
type input "7TH"
click at [694, 208] on input "0" at bounding box center [722, 208] width 89 height 17
type input "1"
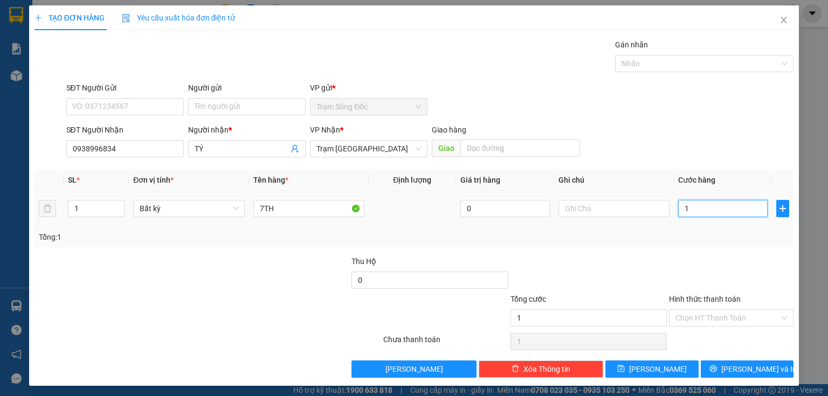
type input "10"
type input "105"
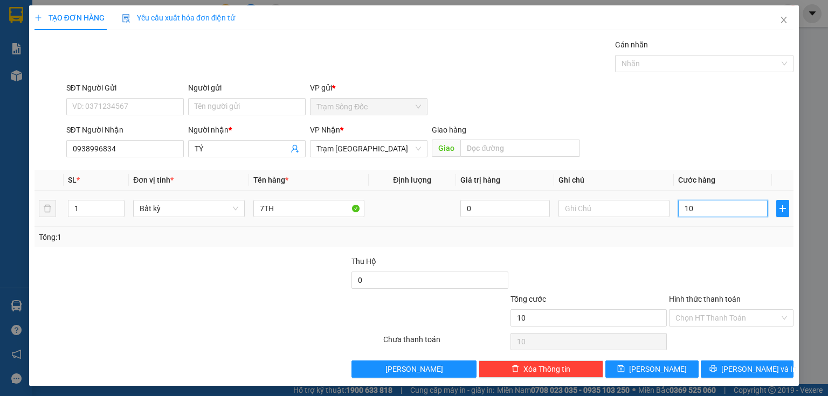
type input "105"
type input "1.050"
type input "1.050.000"
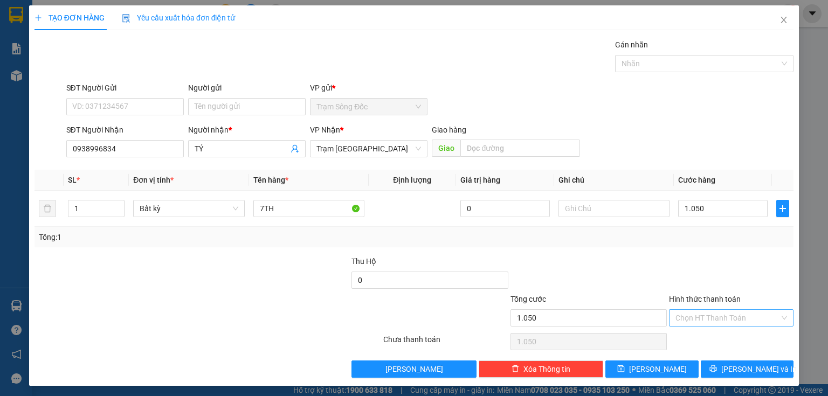
type input "1.050.000"
click at [699, 317] on input "Hình thức thanh toán" at bounding box center [727, 318] width 104 height 16
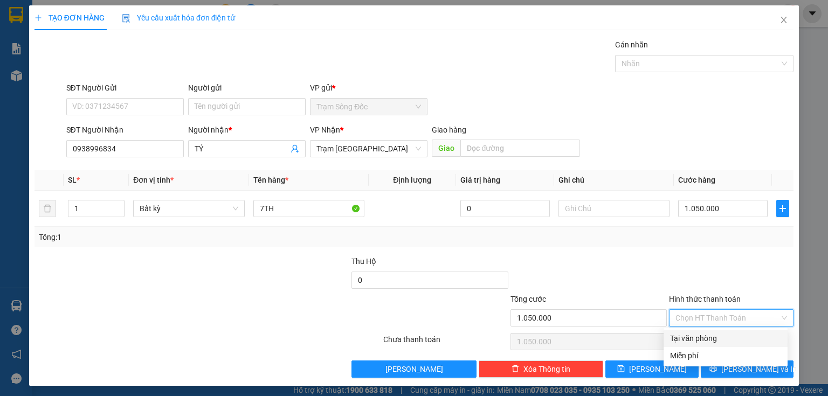
drag, startPoint x: 696, startPoint y: 339, endPoint x: 671, endPoint y: 326, distance: 27.7
click at [695, 338] on div "Tại văn phòng" at bounding box center [725, 339] width 111 height 12
type input "0"
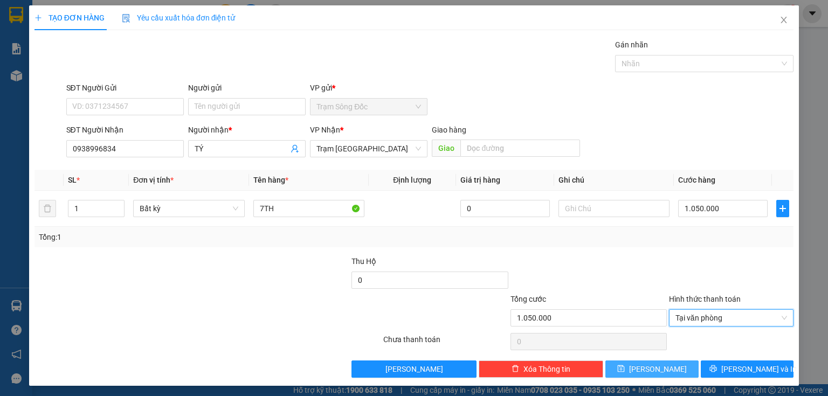
click at [658, 369] on span "[PERSON_NAME]" at bounding box center [658, 369] width 58 height 12
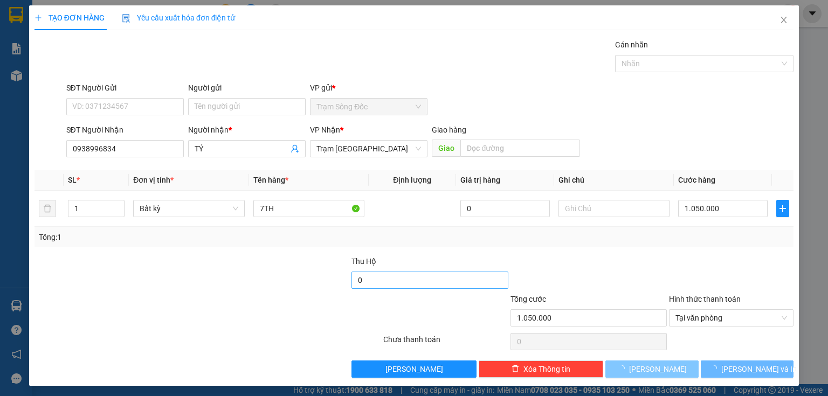
type input "0"
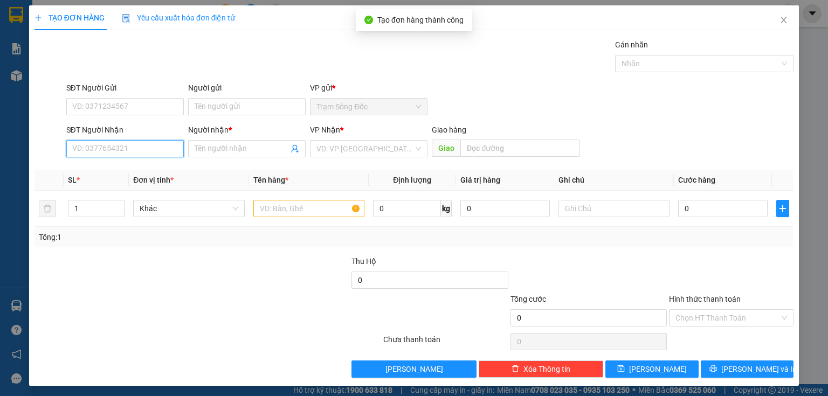
click at [140, 151] on input "SĐT Người Nhận" at bounding box center [125, 148] width 118 height 17
type input "0918470495"
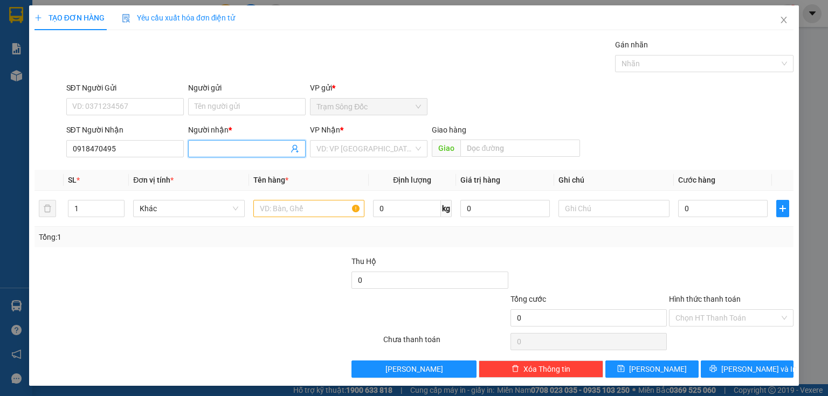
click at [233, 151] on input "Người nhận *" at bounding box center [242, 149] width 94 height 12
type input "NGUYỆN"
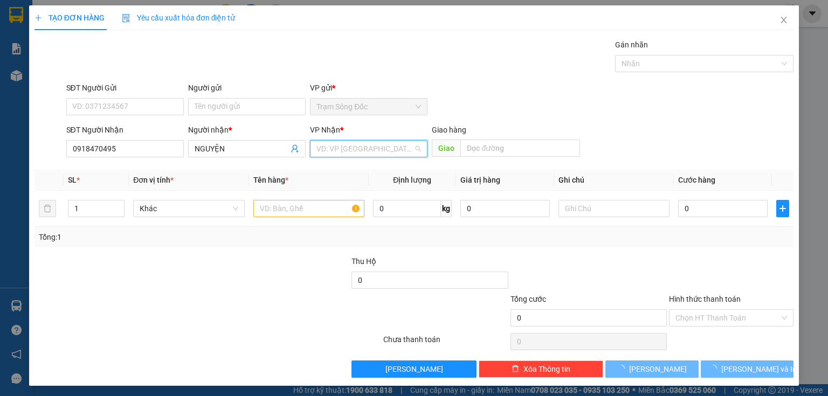
click at [329, 147] on input "search" at bounding box center [364, 149] width 97 height 16
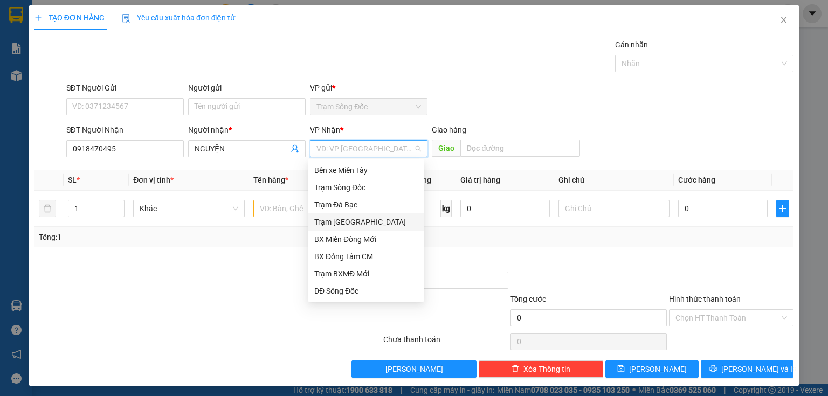
click at [347, 223] on div "Trạm [GEOGRAPHIC_DATA]" at bounding box center [365, 222] width 103 height 12
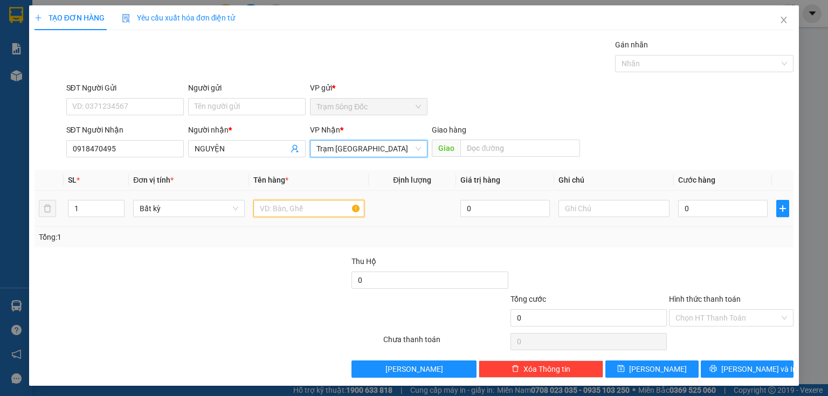
click at [297, 208] on input "text" at bounding box center [308, 208] width 111 height 17
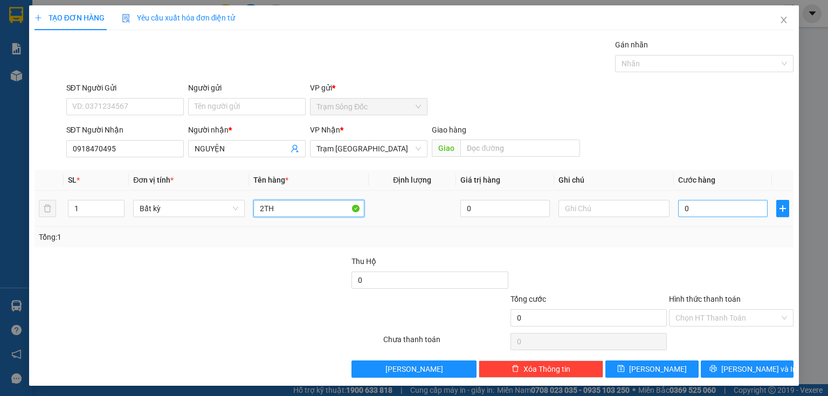
type input "2TH"
click at [679, 211] on input "0" at bounding box center [722, 208] width 89 height 17
type input "2"
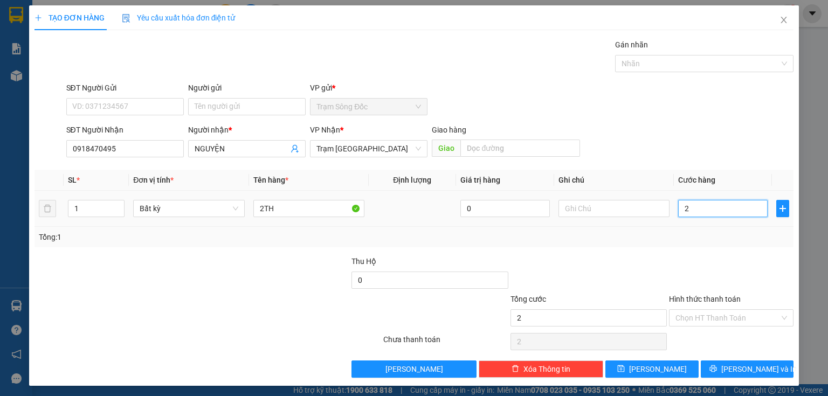
type input "24"
type input "240"
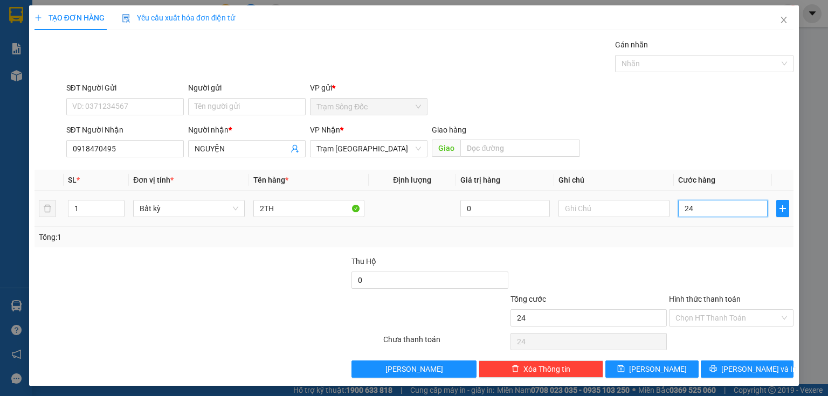
type input "240"
type input "240.000"
click at [716, 317] on input "Hình thức thanh toán" at bounding box center [727, 318] width 104 height 16
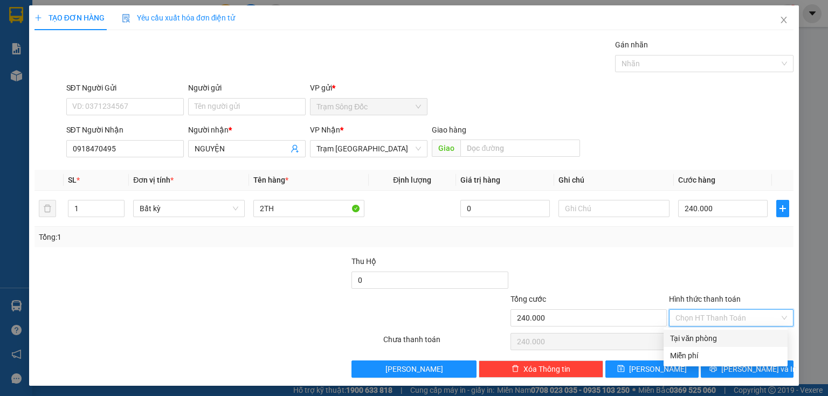
click at [708, 348] on div "Miễn phí" at bounding box center [726, 355] width 124 height 17
type input "0"
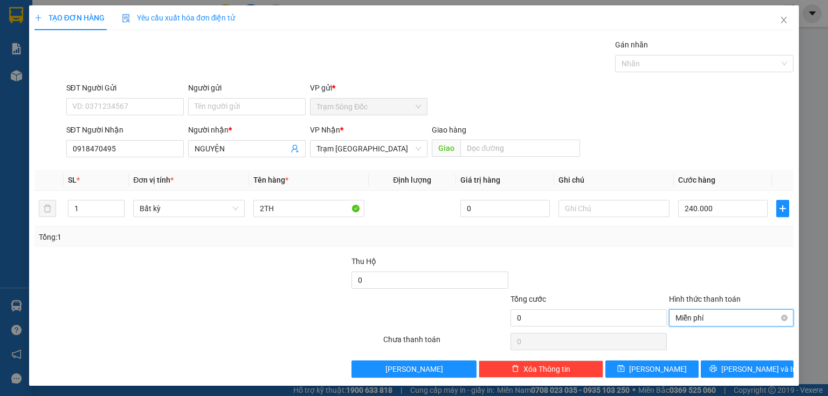
click at [694, 315] on span "Miễn phí" at bounding box center [731, 318] width 112 height 16
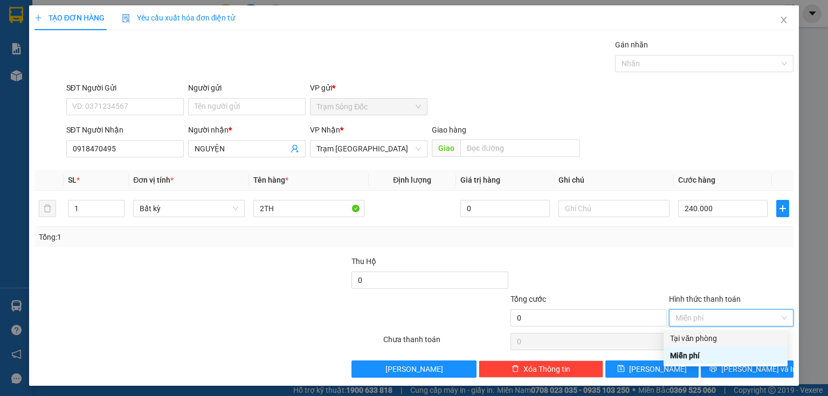
drag, startPoint x: 698, startPoint y: 336, endPoint x: 693, endPoint y: 340, distance: 6.1
click at [698, 337] on div "Tại văn phòng" at bounding box center [725, 339] width 111 height 12
type input "240.000"
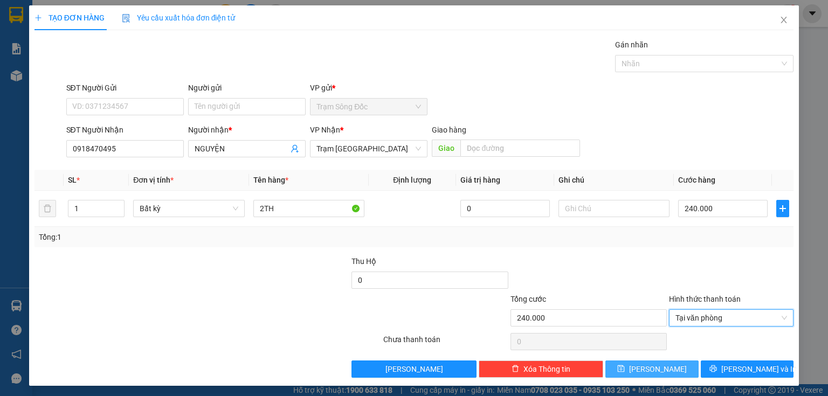
click at [667, 364] on button "[PERSON_NAME]" at bounding box center [651, 369] width 93 height 17
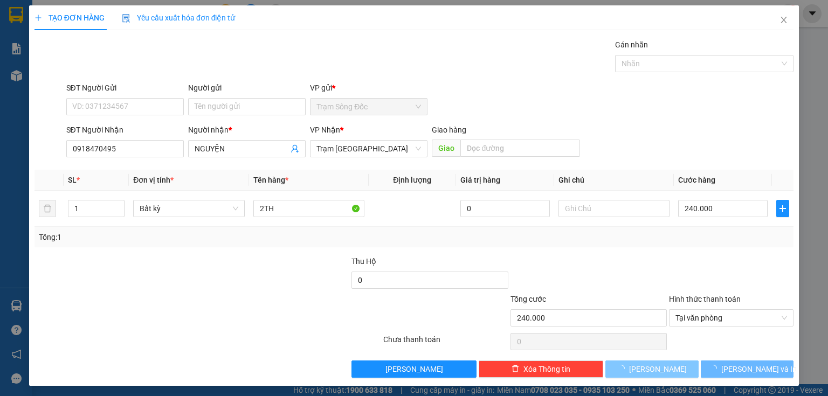
type input "0"
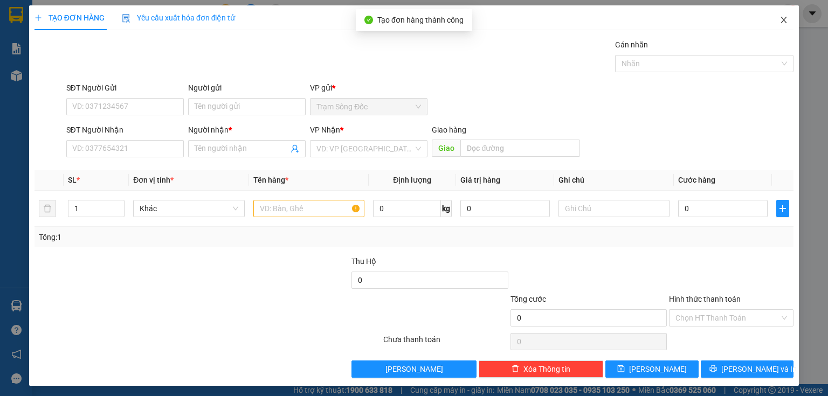
click at [779, 19] on icon "close" at bounding box center [783, 20] width 9 height 9
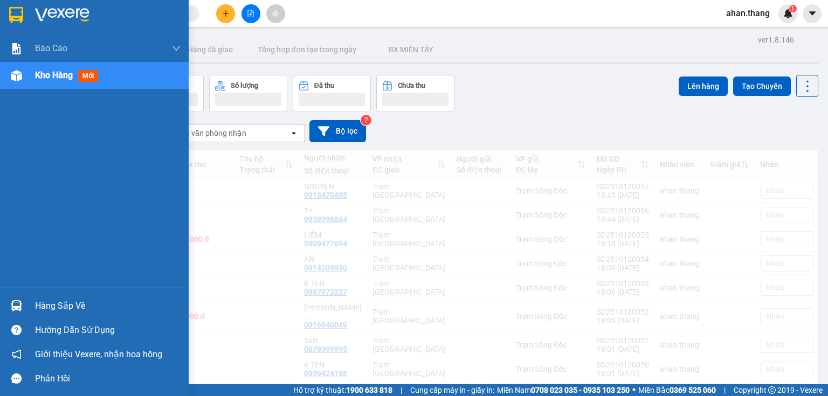
click at [57, 78] on span "Kho hàng" at bounding box center [54, 75] width 38 height 10
